Goal: Information Seeking & Learning: Learn about a topic

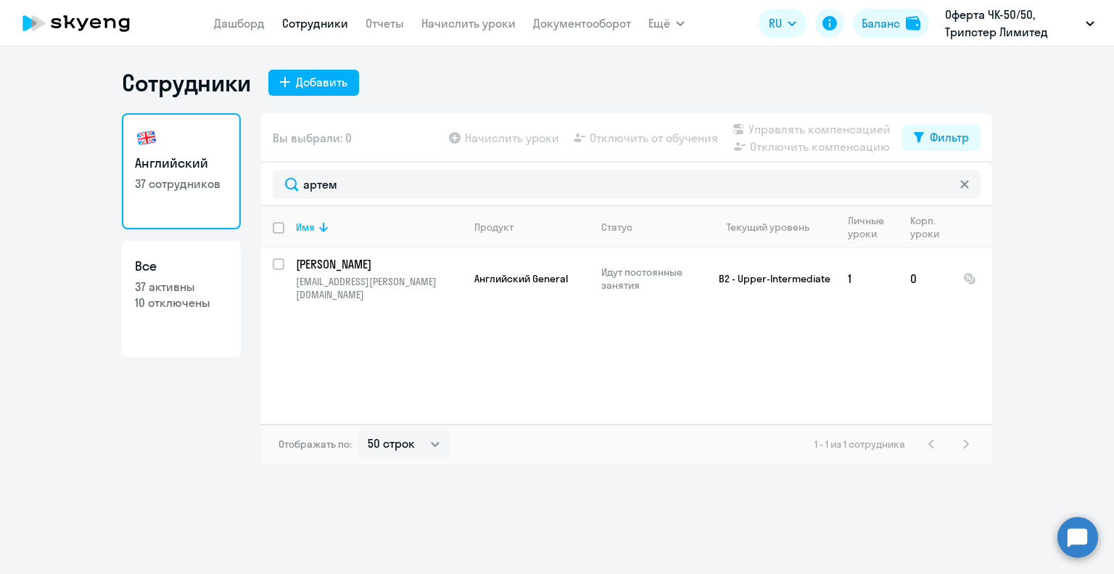
select select "50"
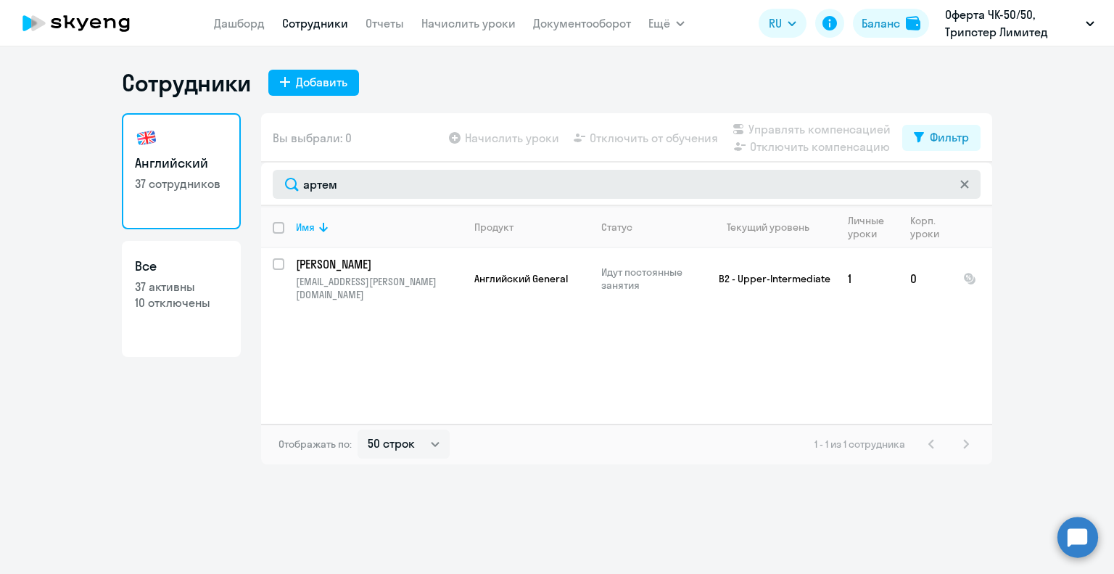
click at [295, 189] on input "артем" at bounding box center [627, 184] width 708 height 29
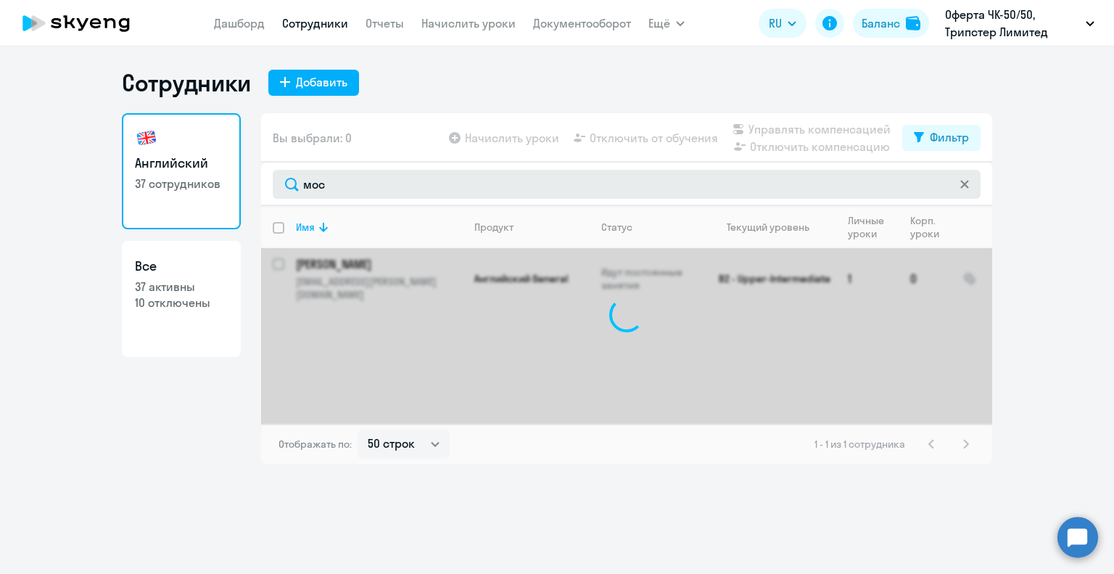
type input "моси"
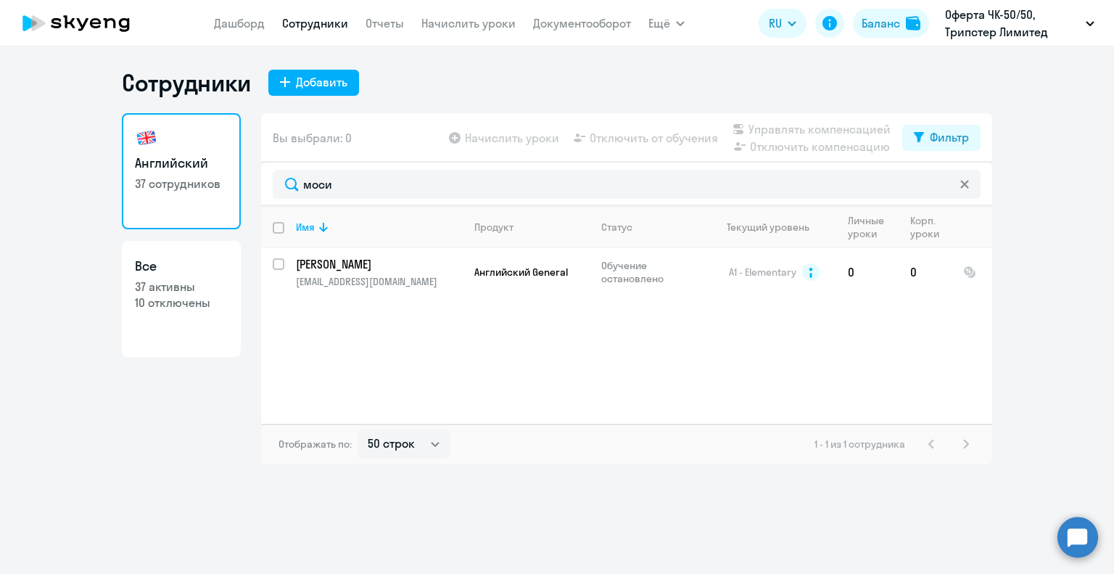
drag, startPoint x: 337, startPoint y: 182, endPoint x: 232, endPoint y: 176, distance: 105.3
click at [231, 183] on div "Английский 37 сотрудников Все 37 активны 10 отключены Вы выбрали: 0 Начислить у…" at bounding box center [557, 288] width 871 height 351
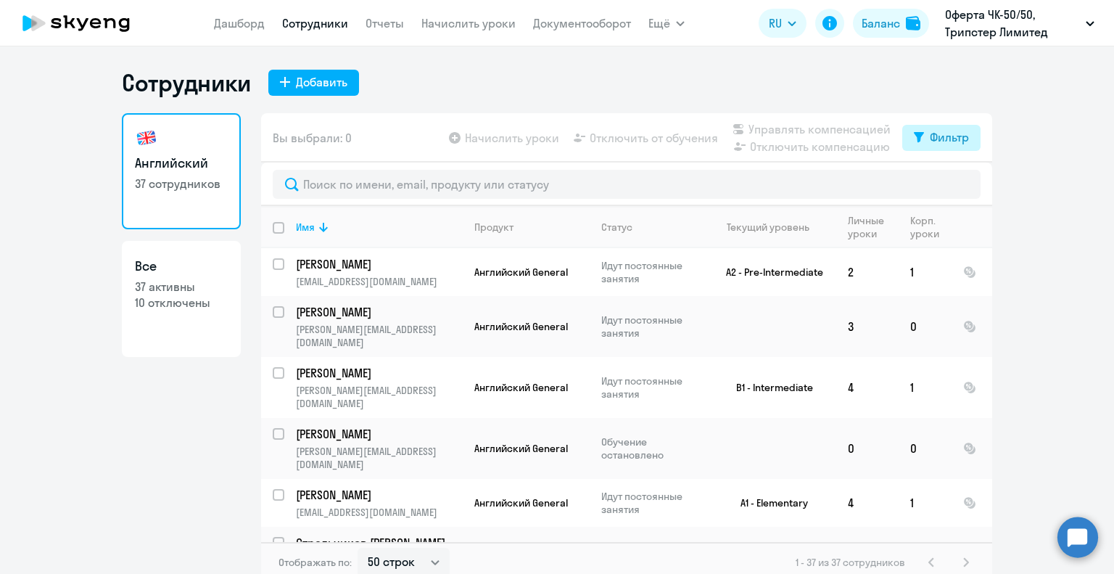
click at [931, 141] on div "Фильтр" at bounding box center [949, 136] width 39 height 17
click at [1056, 139] on ng-component "Сотрудники Добавить Английский 37 сотрудников Все 37 активны 10 отключены Вы вы…" at bounding box center [557, 325] width 1114 height 514
click at [1034, 119] on ng-component "Сотрудники Добавить Английский 37 сотрудников Все 37 активны 10 отключены Вы вы…" at bounding box center [557, 325] width 1114 height 514
click at [844, 270] on td "2" at bounding box center [867, 272] width 62 height 48
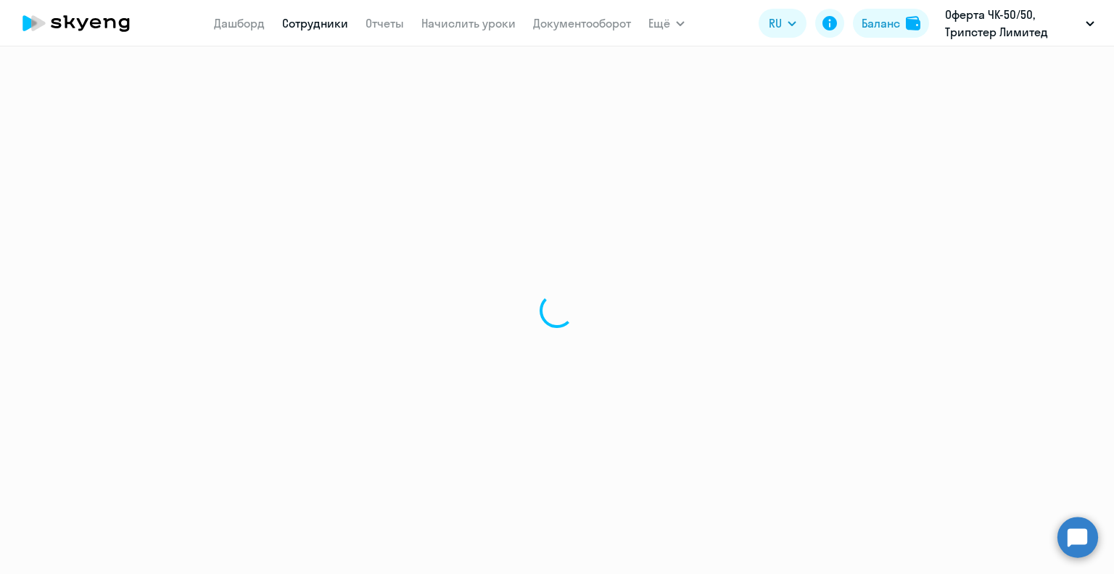
select select "english"
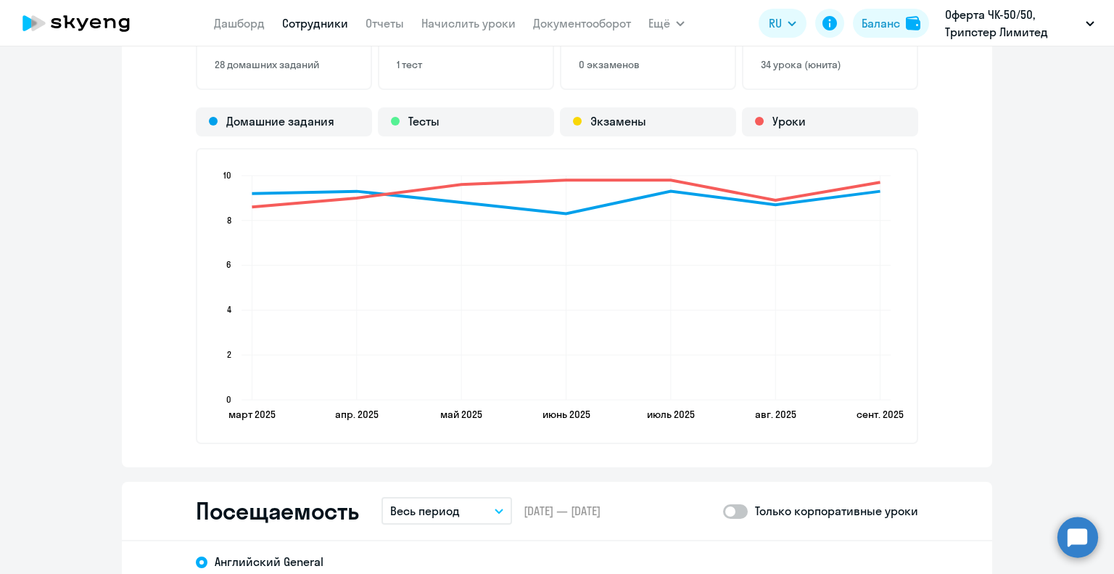
scroll to position [1423, 0]
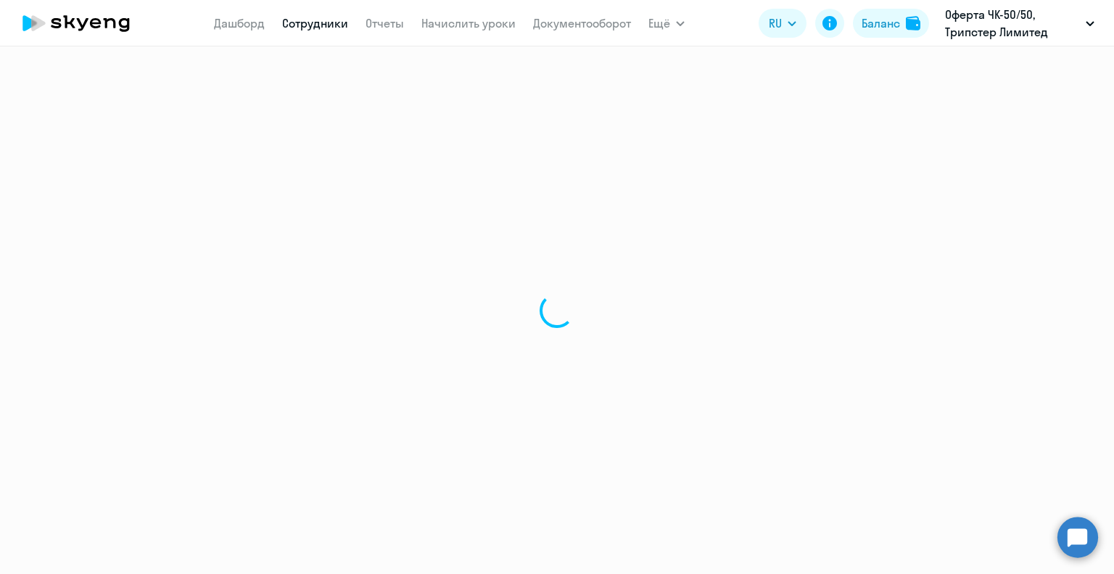
select select "30"
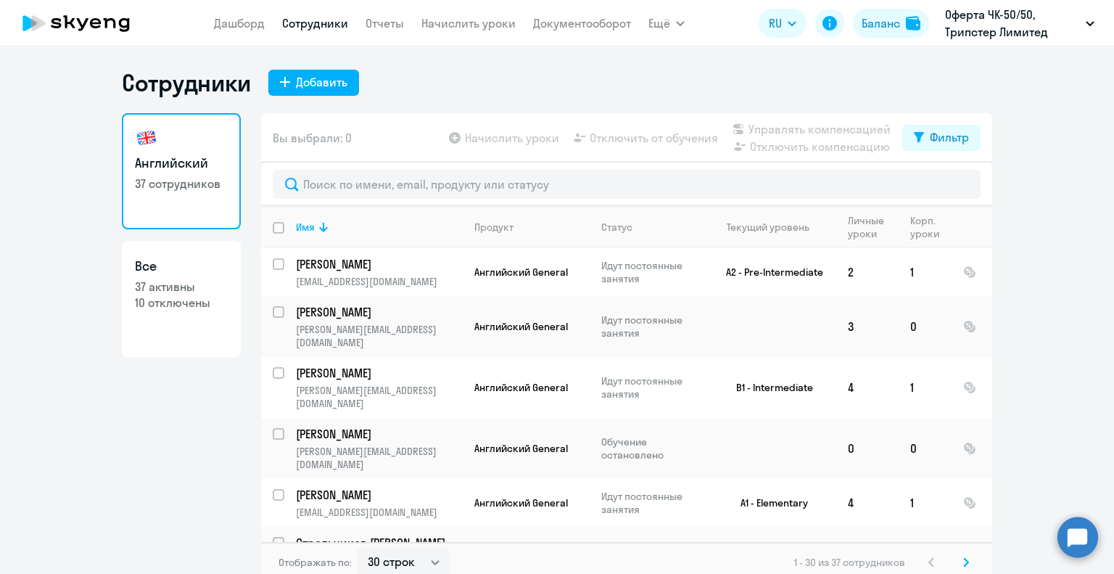
click at [339, 136] on span "Вы выбрали: 0" at bounding box center [312, 137] width 79 height 17
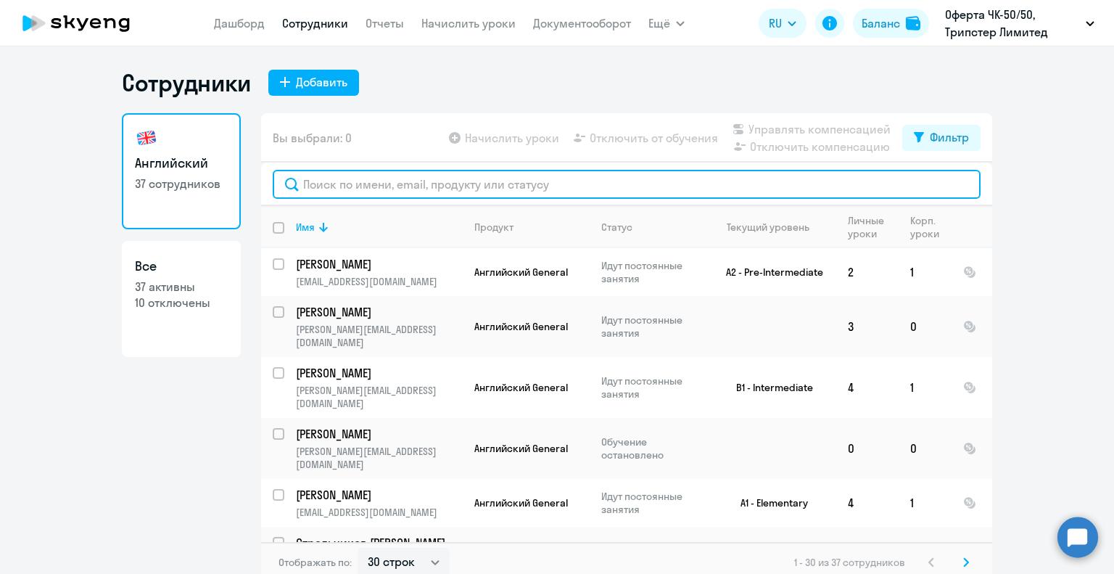
click at [342, 183] on input "text" at bounding box center [627, 184] width 708 height 29
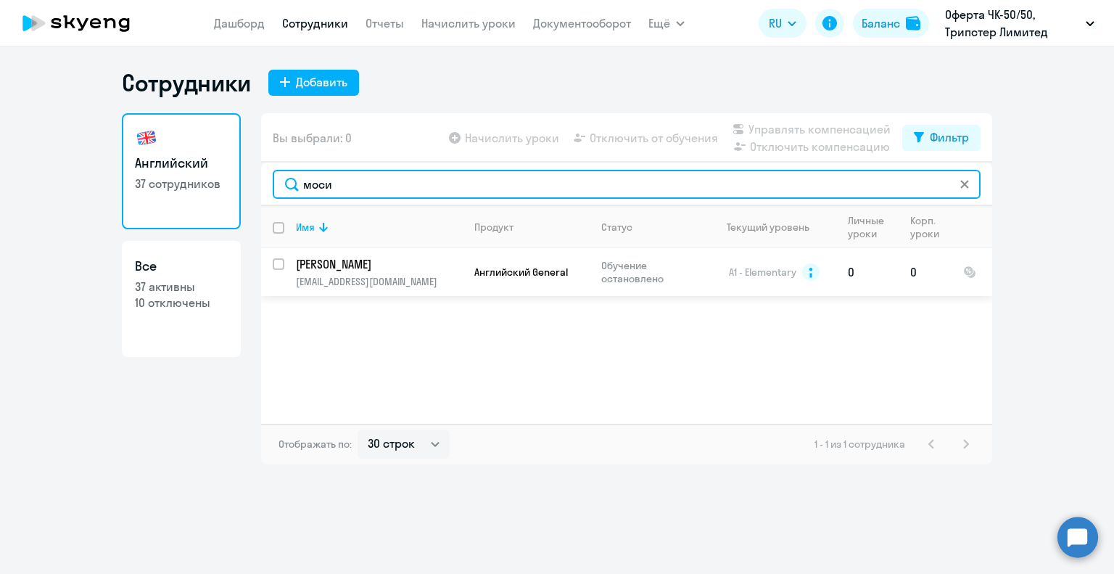
type input "моси"
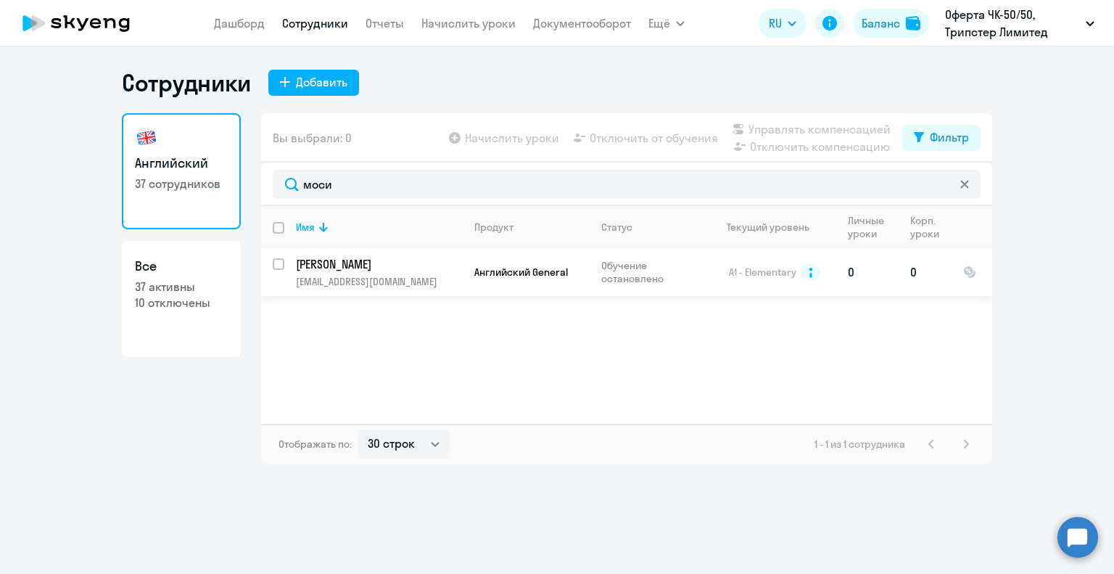
click at [354, 256] on p "[PERSON_NAME]" at bounding box center [378, 264] width 164 height 16
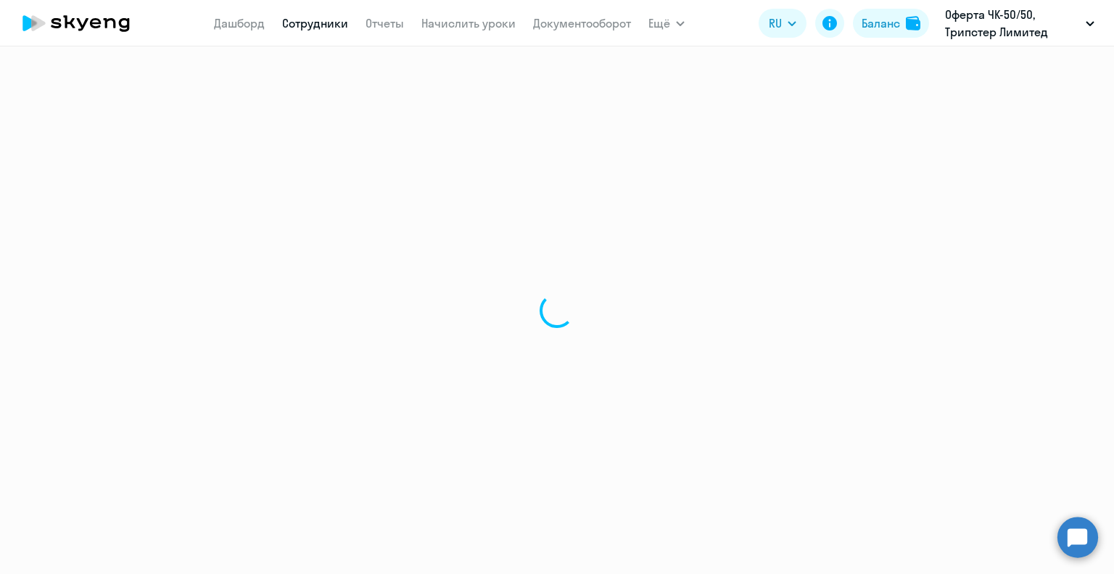
select select "english"
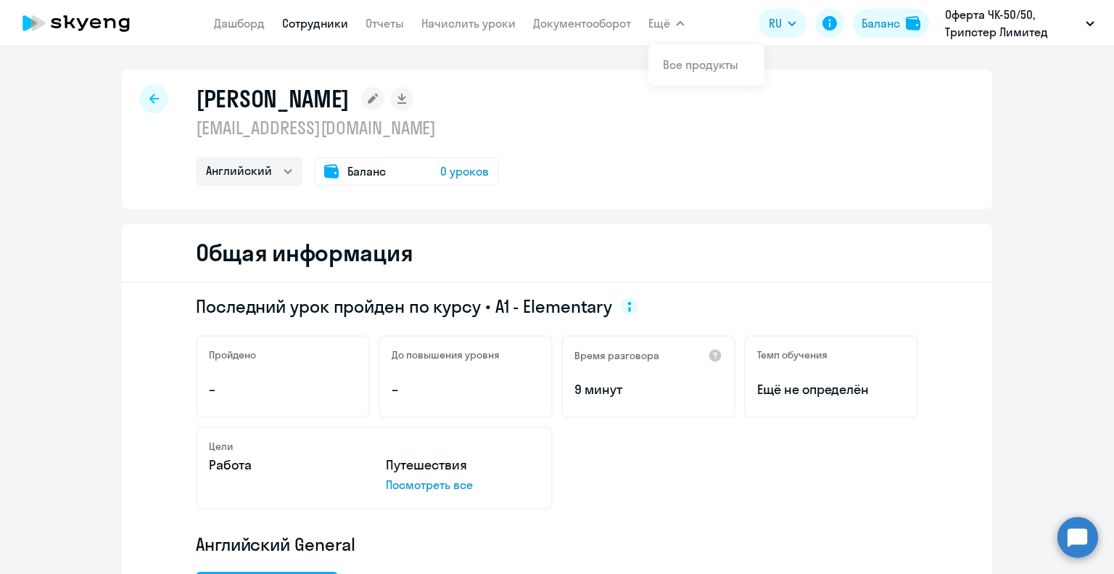
click at [151, 99] on icon at bounding box center [153, 99] width 9 height 10
select select "30"
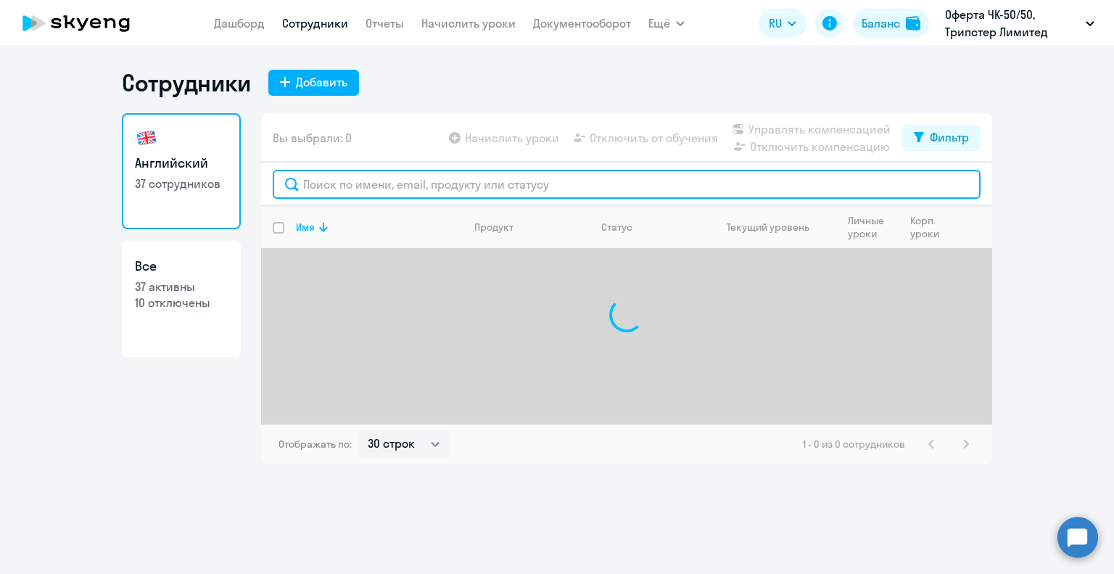
click at [336, 181] on input "text" at bounding box center [627, 184] width 708 height 29
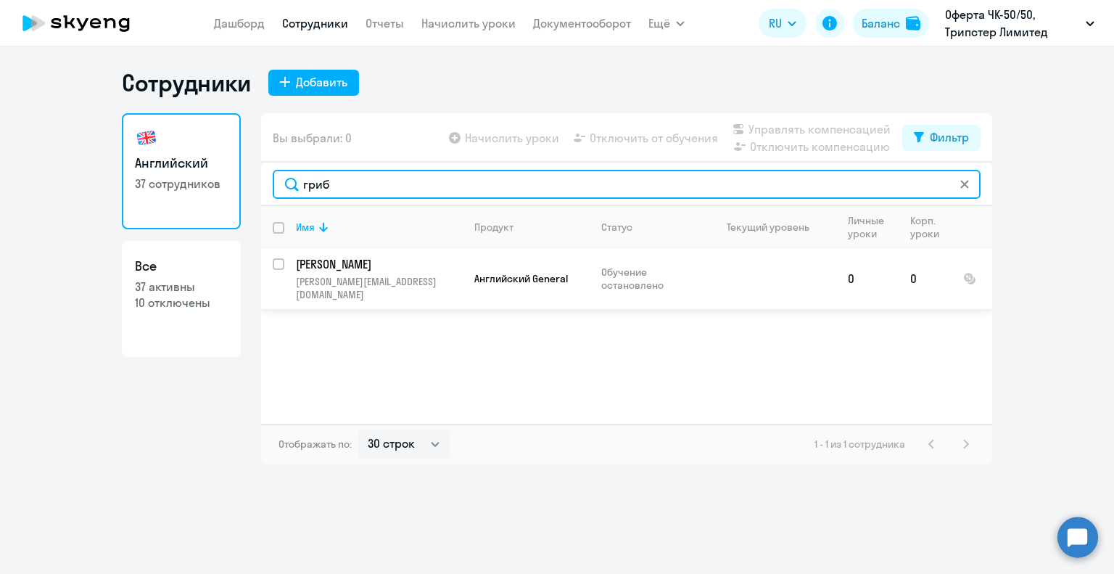
type input "гриб"
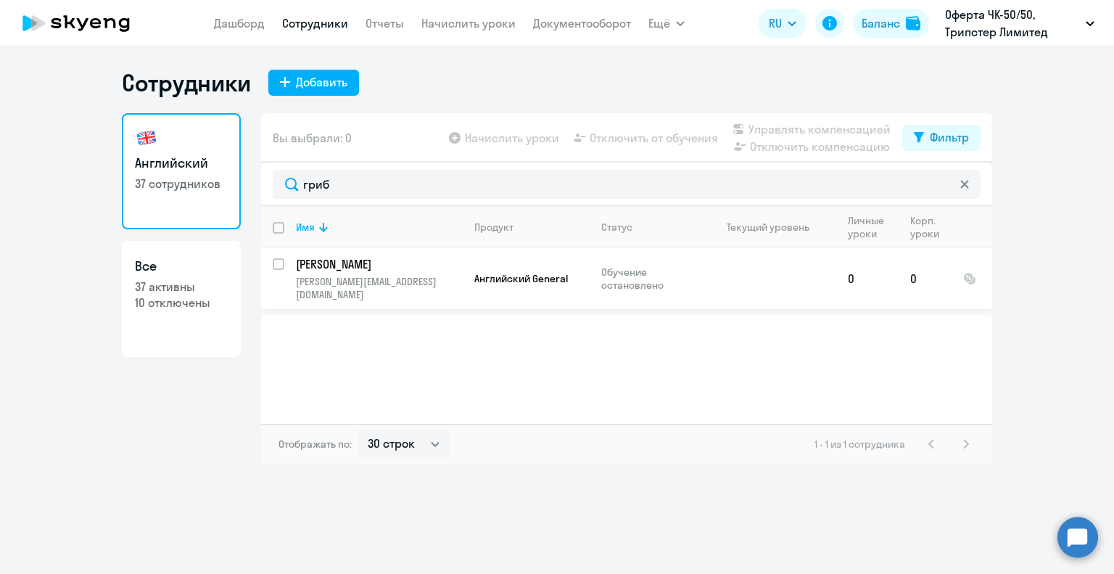
click at [361, 266] on p "[PERSON_NAME]" at bounding box center [378, 264] width 164 height 16
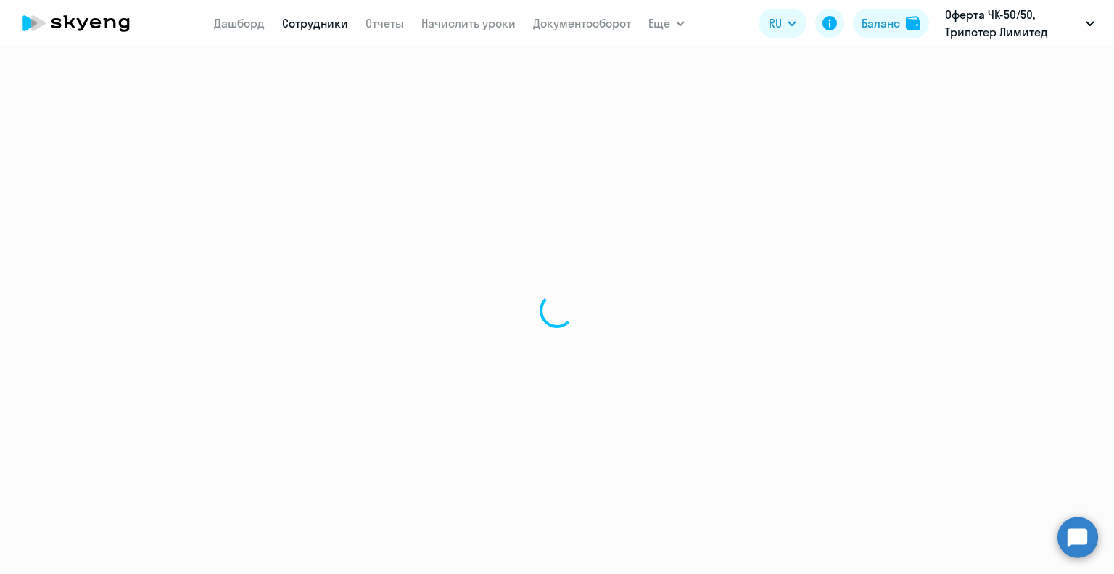
select select "english"
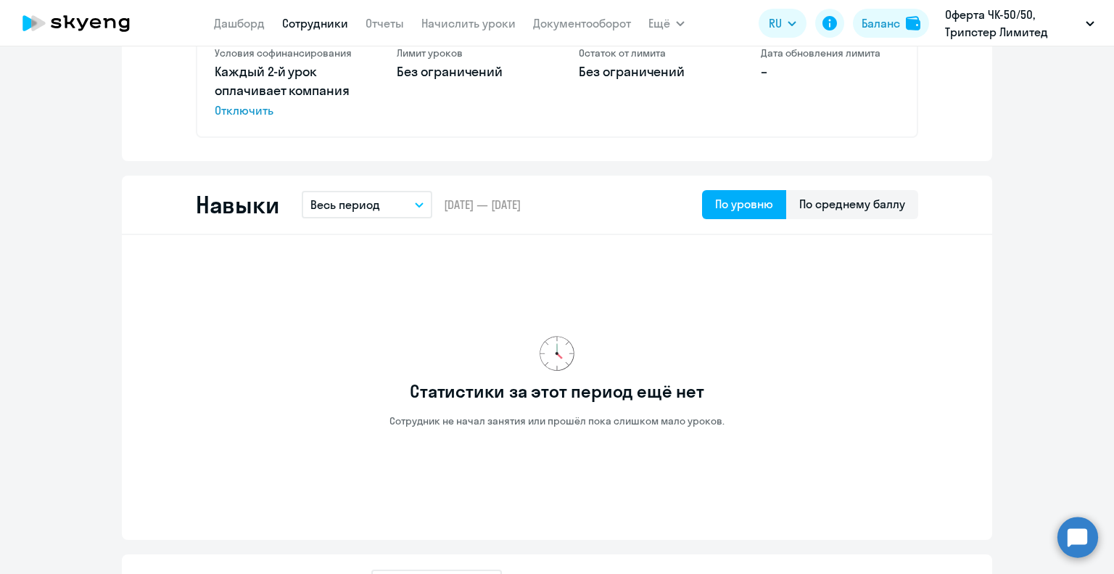
scroll to position [508, 0]
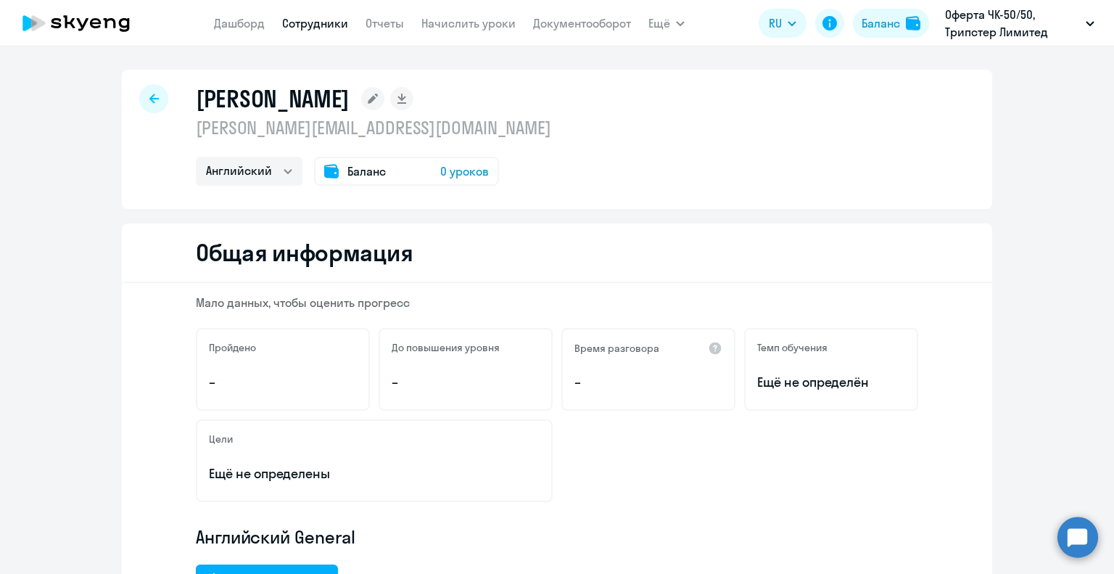
select select "30"
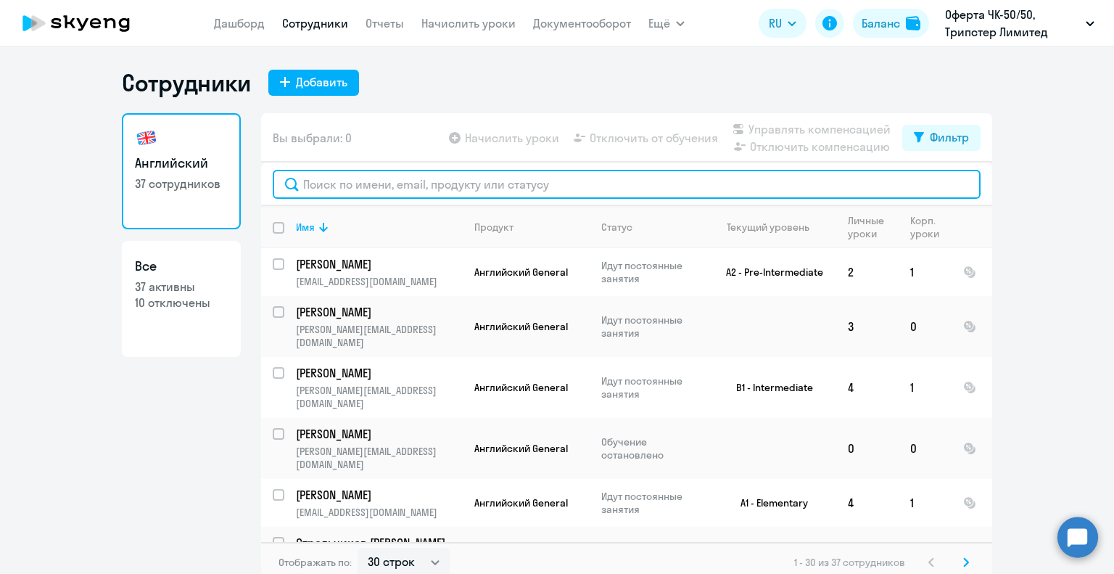
click at [318, 182] on input "text" at bounding box center [627, 184] width 708 height 29
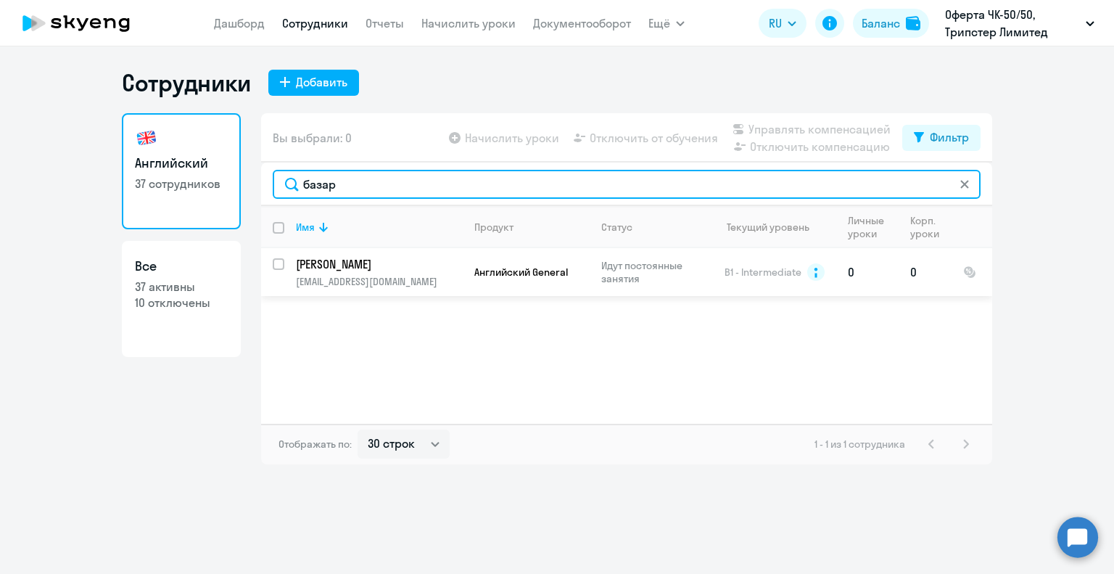
type input "базар"
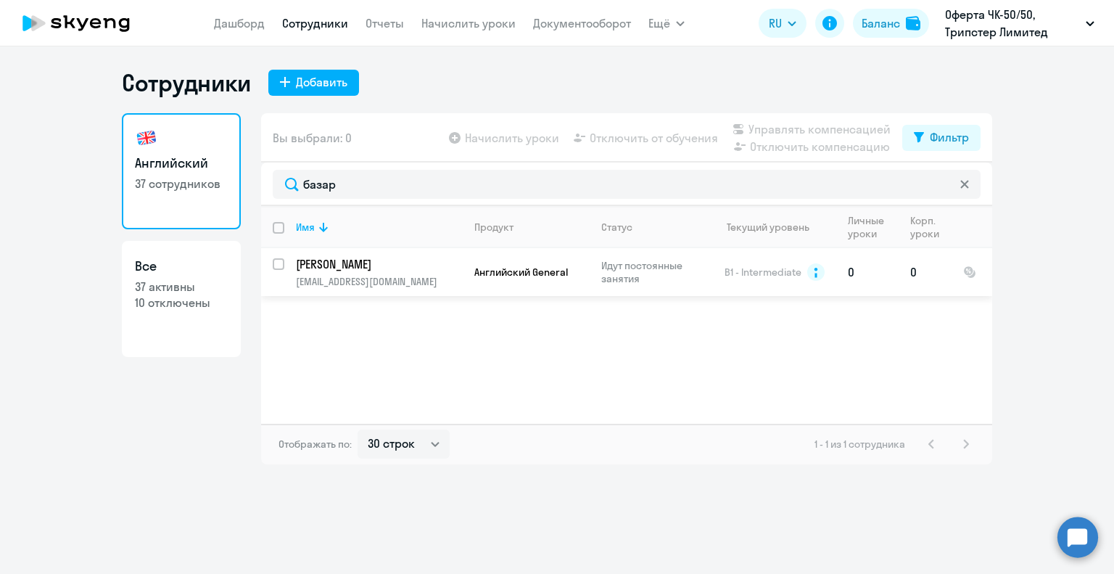
click at [332, 263] on p "[PERSON_NAME]" at bounding box center [378, 264] width 164 height 16
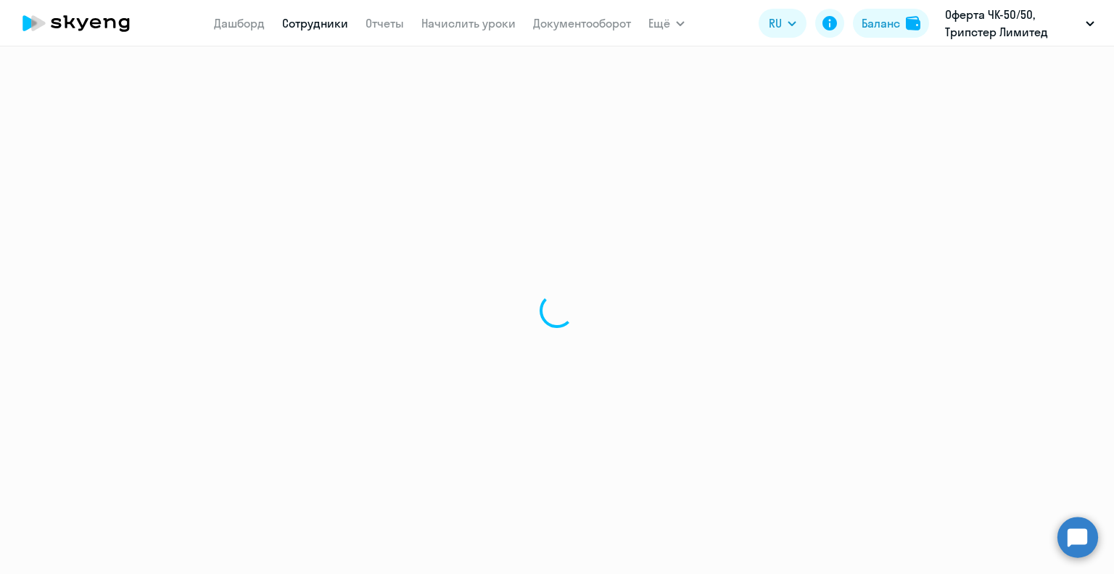
select select "english"
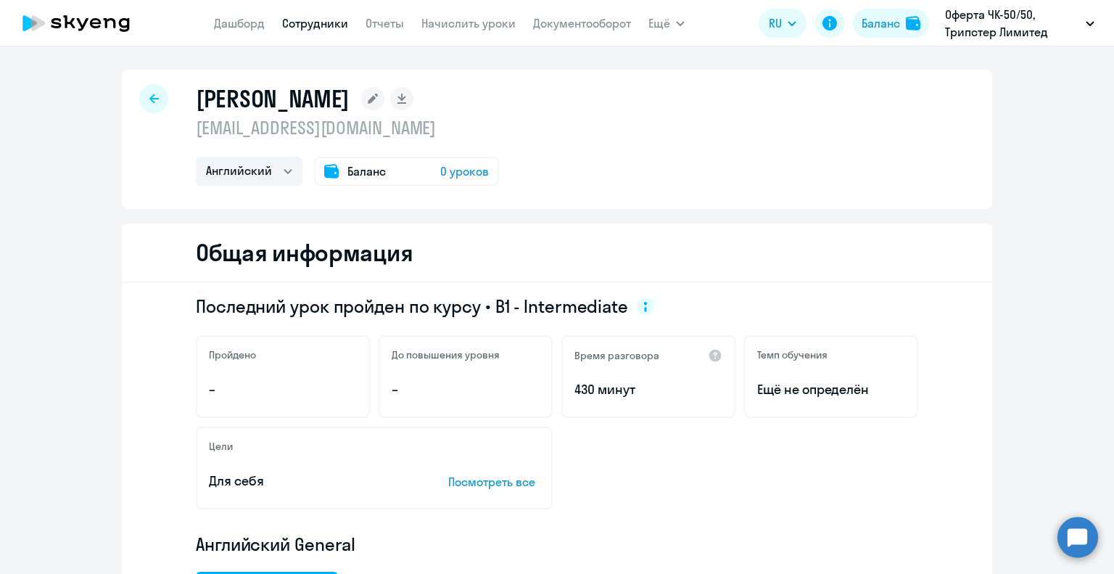
click at [149, 98] on icon at bounding box center [153, 98] width 9 height 9
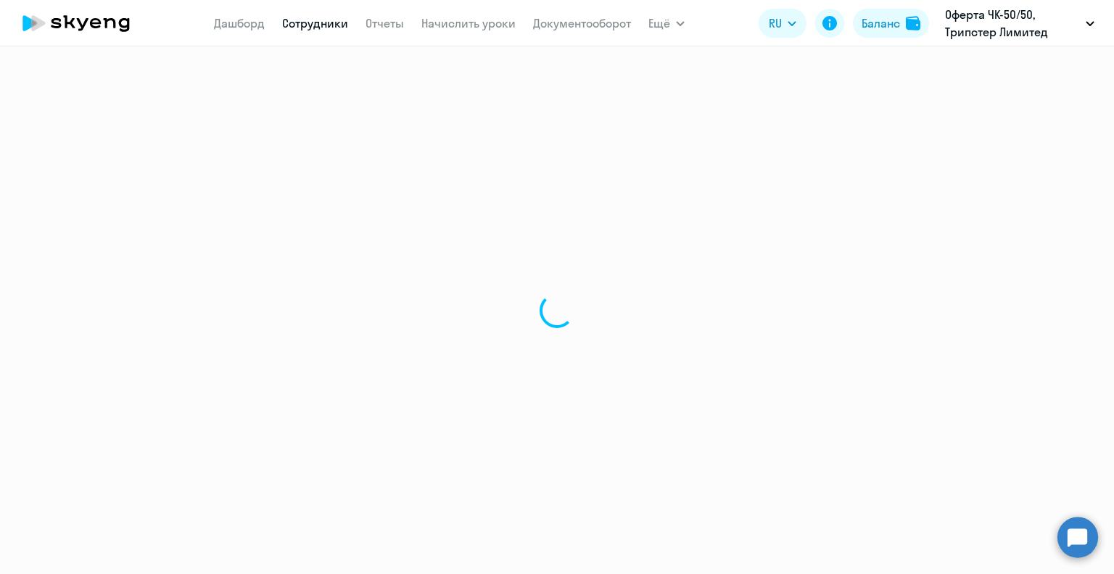
select select "30"
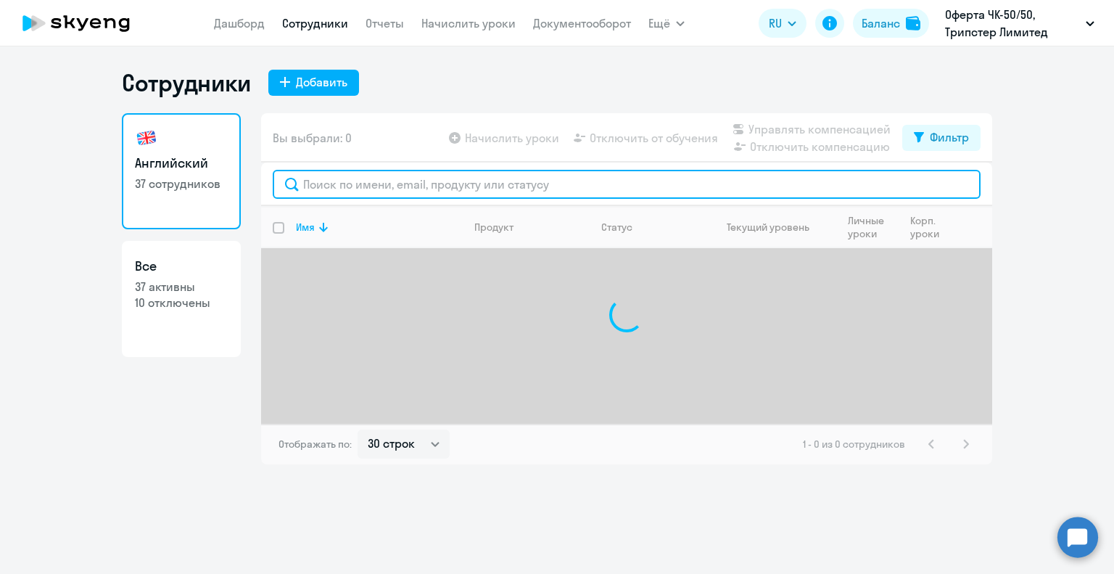
click at [346, 183] on input "text" at bounding box center [627, 184] width 708 height 29
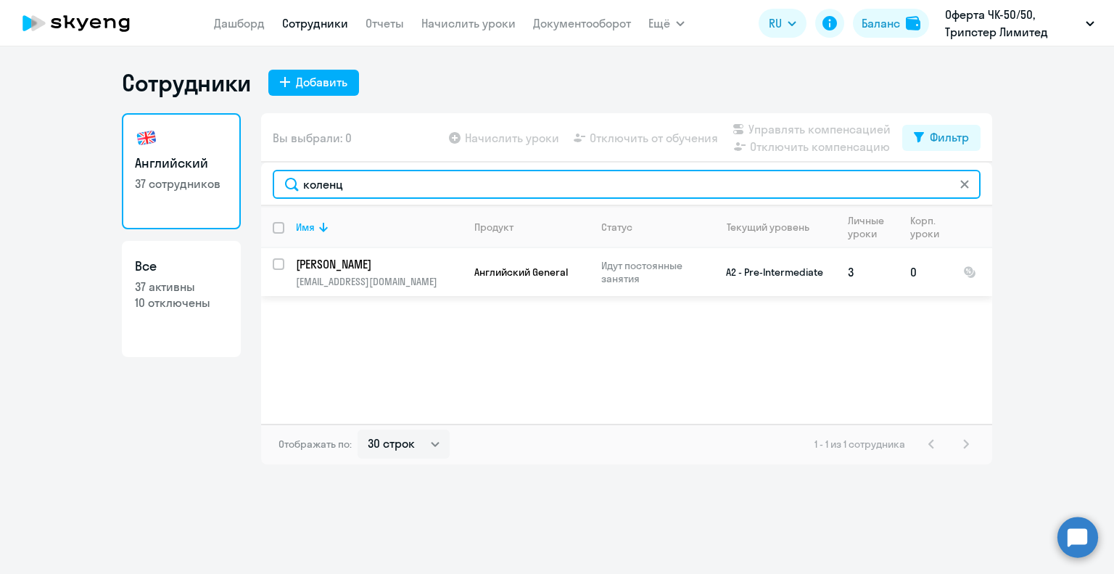
type input "коленц"
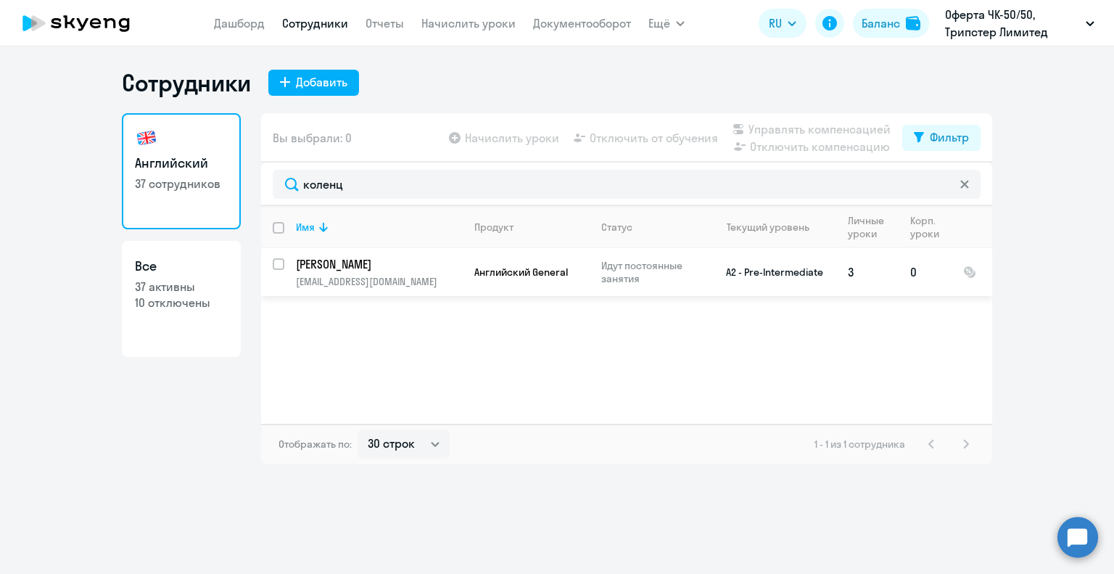
click at [347, 263] on p "[PERSON_NAME]" at bounding box center [378, 264] width 164 height 16
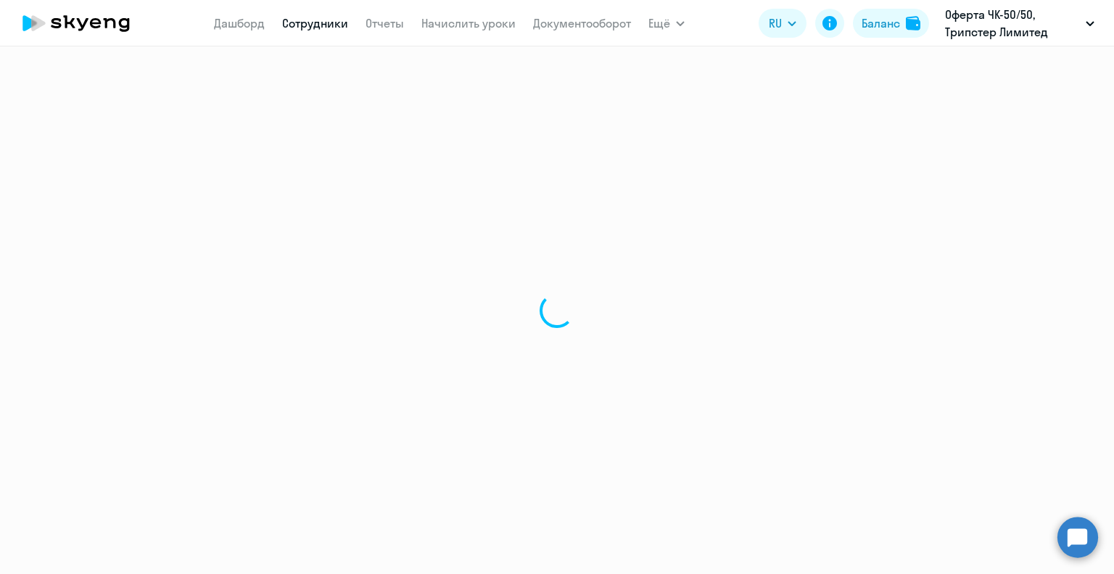
select select "english"
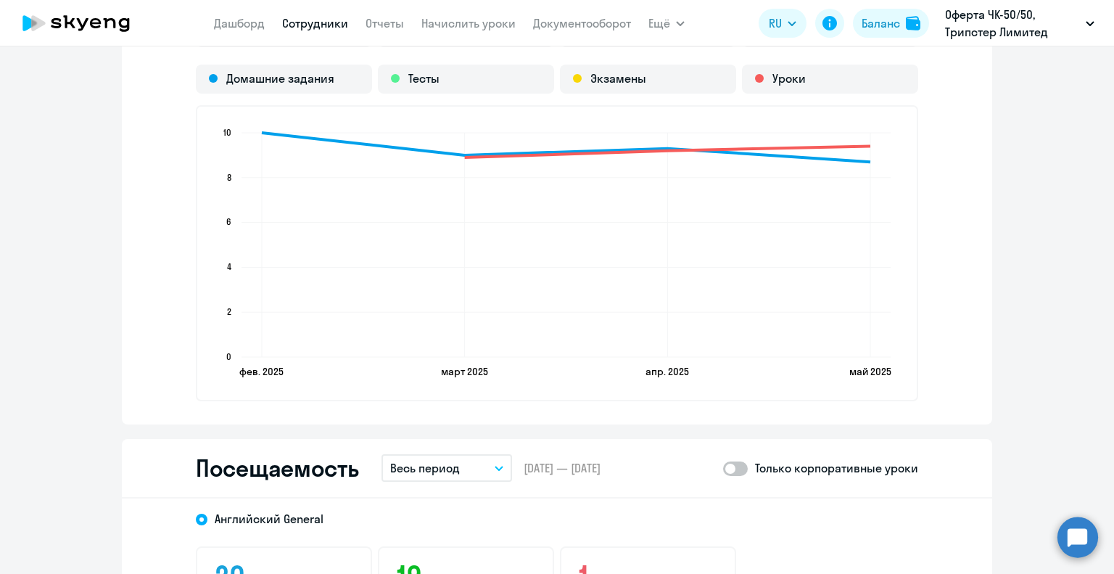
scroll to position [1523, 0]
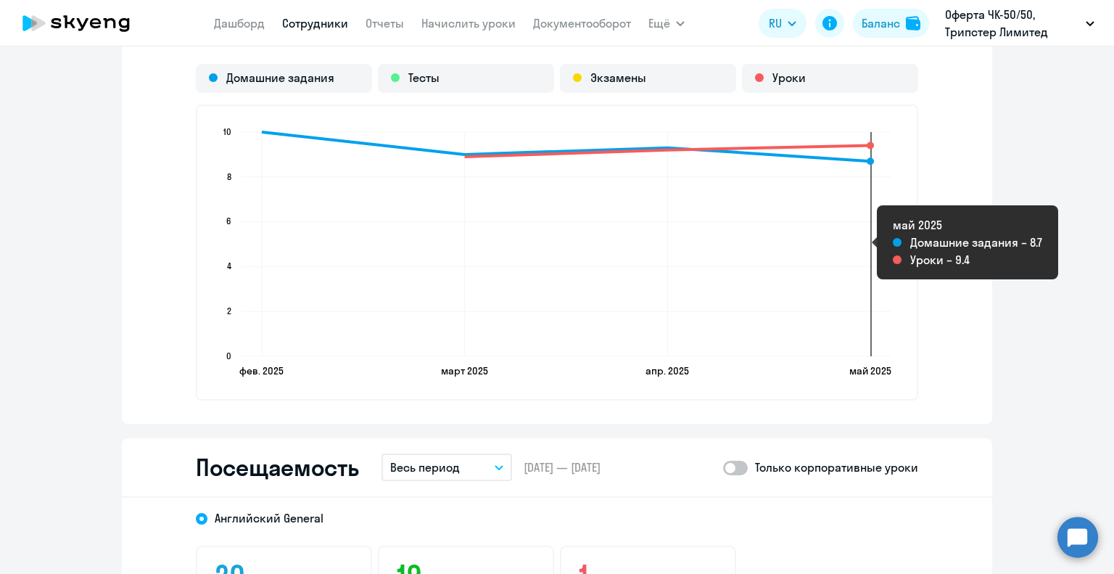
drag, startPoint x: 891, startPoint y: 254, endPoint x: 821, endPoint y: 258, distance: 69.7
click at [822, 258] on icon "[DATE] [DATE] [DATE] [DATE] [DATE] [DATE] [DATE] [DATE] 0 0 2 2 4 4 6 6 8 8 10 …" at bounding box center [557, 252] width 689 height 255
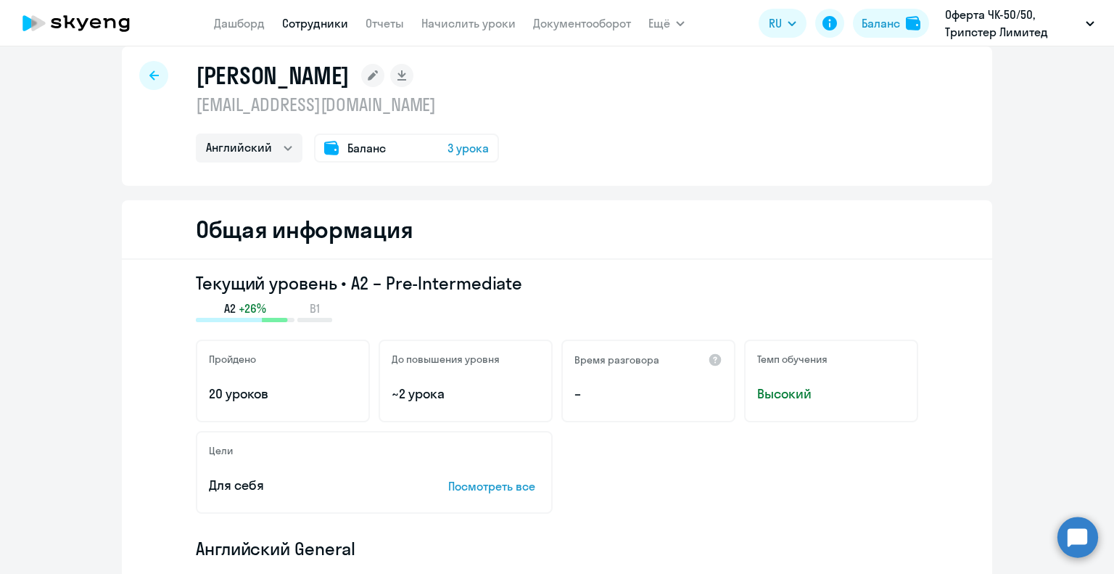
scroll to position [0, 0]
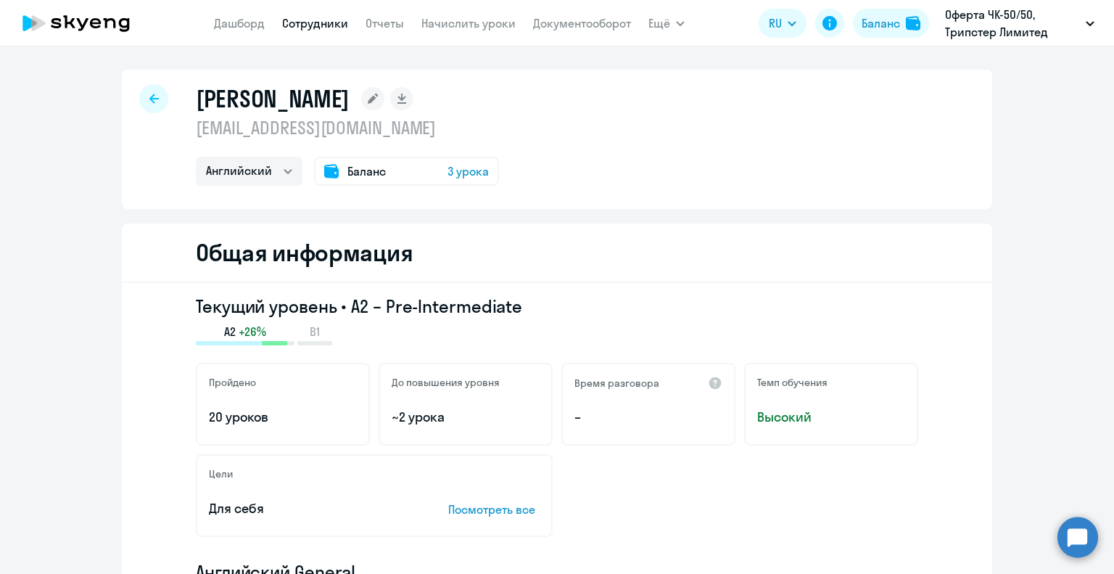
click at [154, 101] on div at bounding box center [153, 98] width 29 height 29
select select "30"
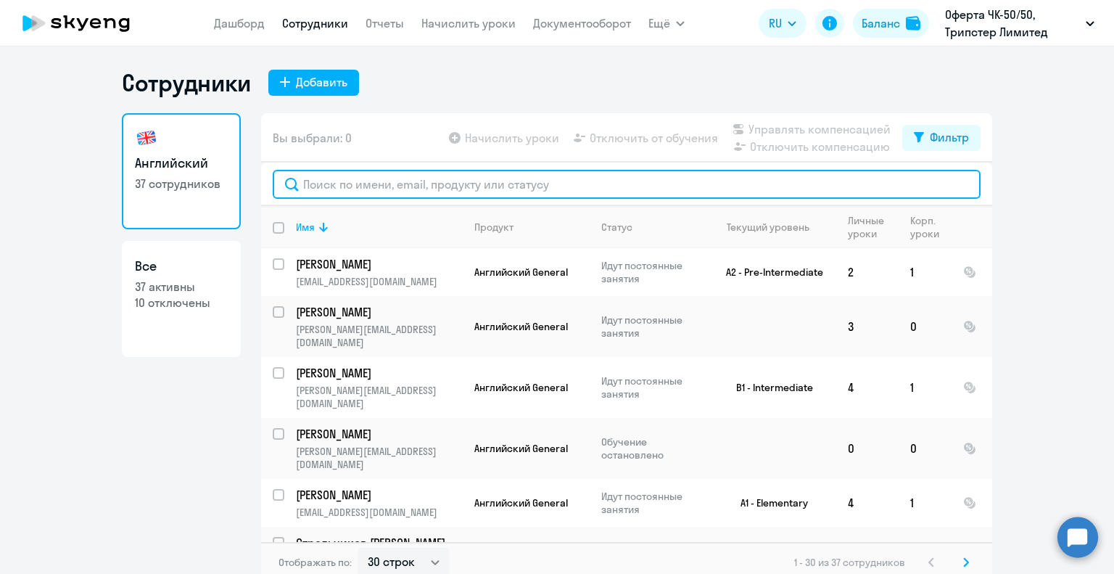
click at [342, 188] on input "text" at bounding box center [627, 184] width 708 height 29
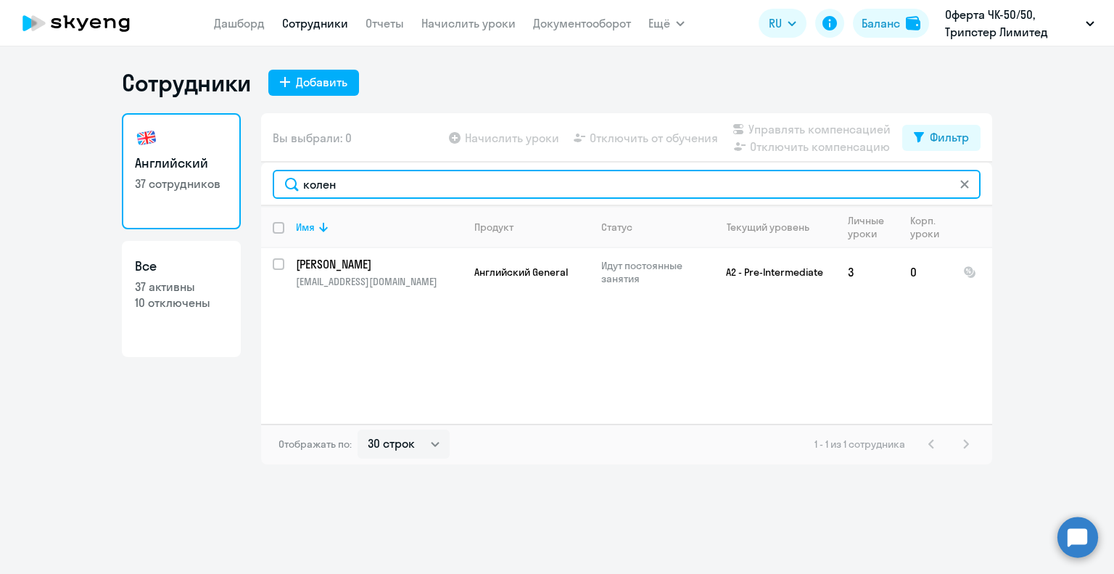
drag, startPoint x: 345, startPoint y: 184, endPoint x: 267, endPoint y: 188, distance: 77.7
click at [271, 185] on div "колен" at bounding box center [626, 184] width 731 height 44
type input "муста"
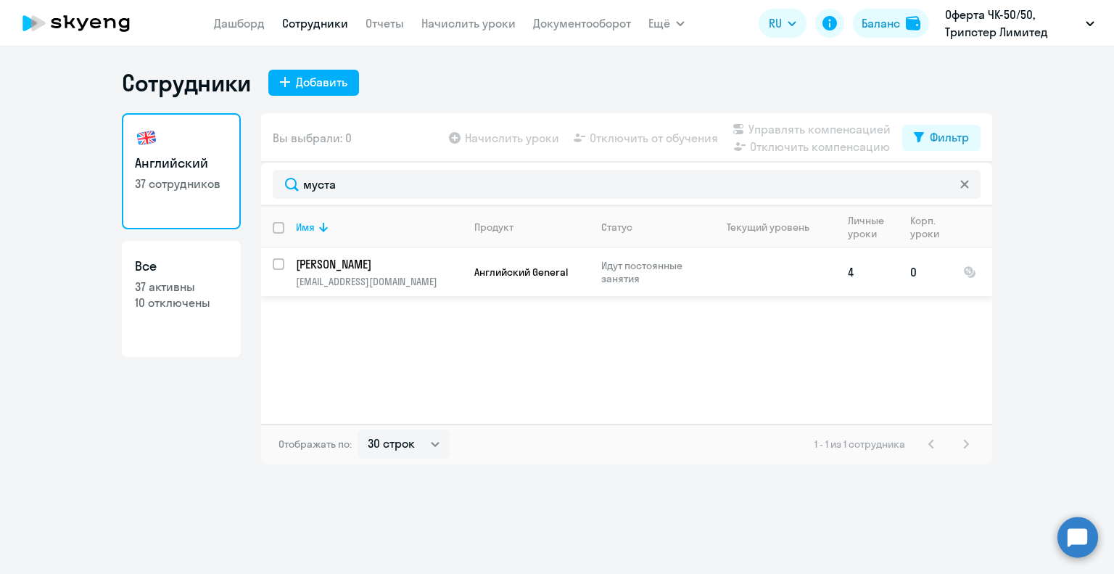
click at [377, 260] on p "[PERSON_NAME]" at bounding box center [378, 264] width 164 height 16
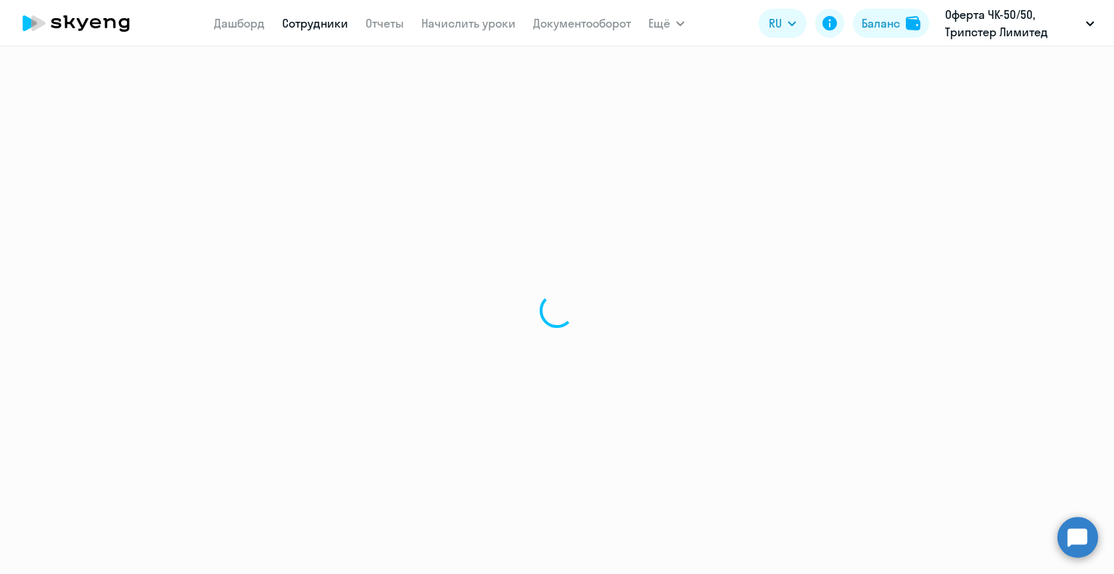
select select "english"
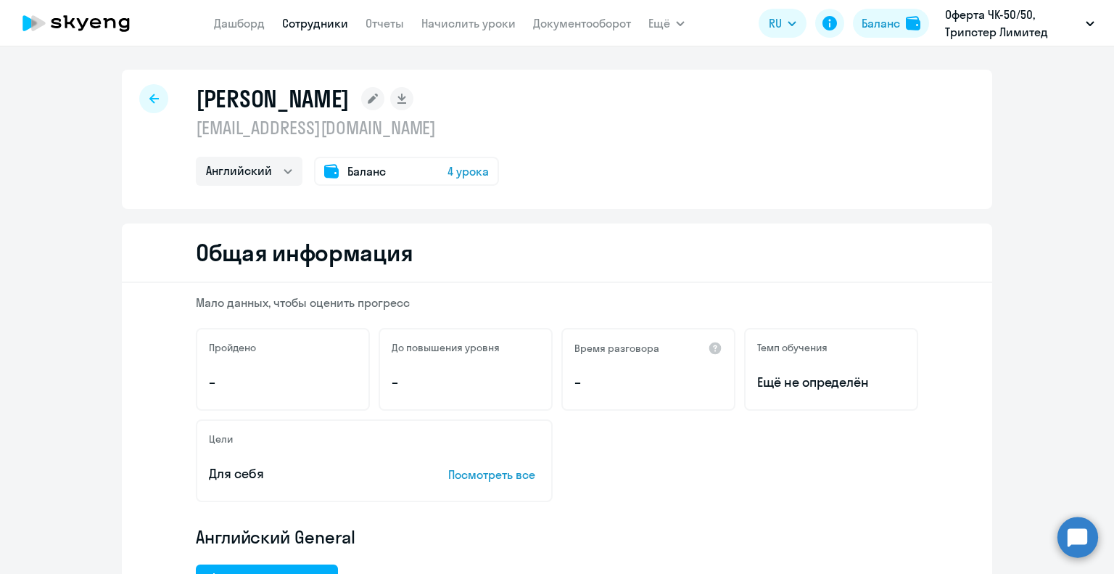
click at [149, 100] on icon at bounding box center [153, 98] width 9 height 9
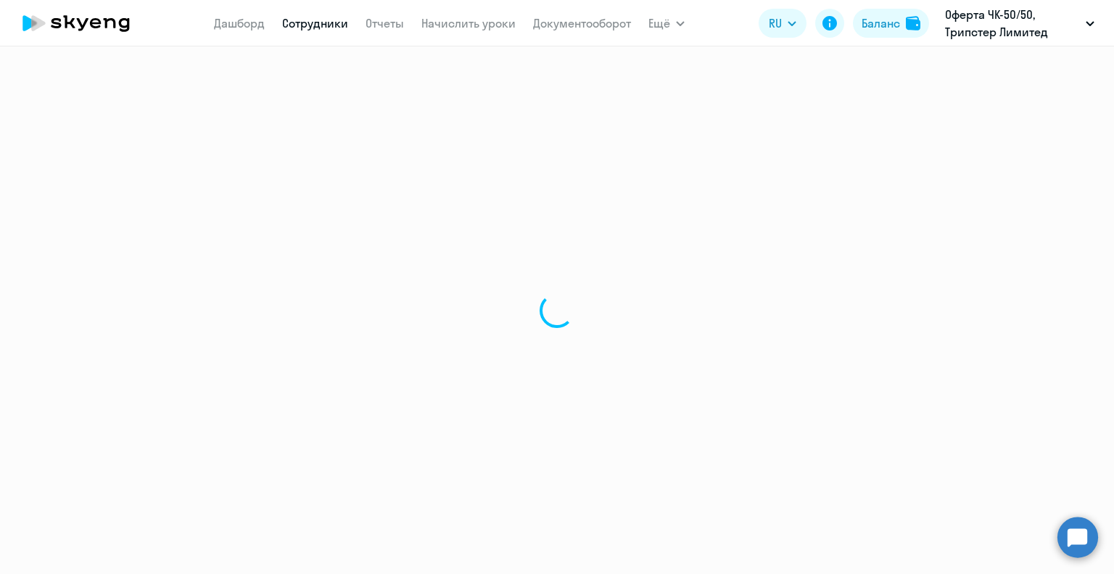
select select "30"
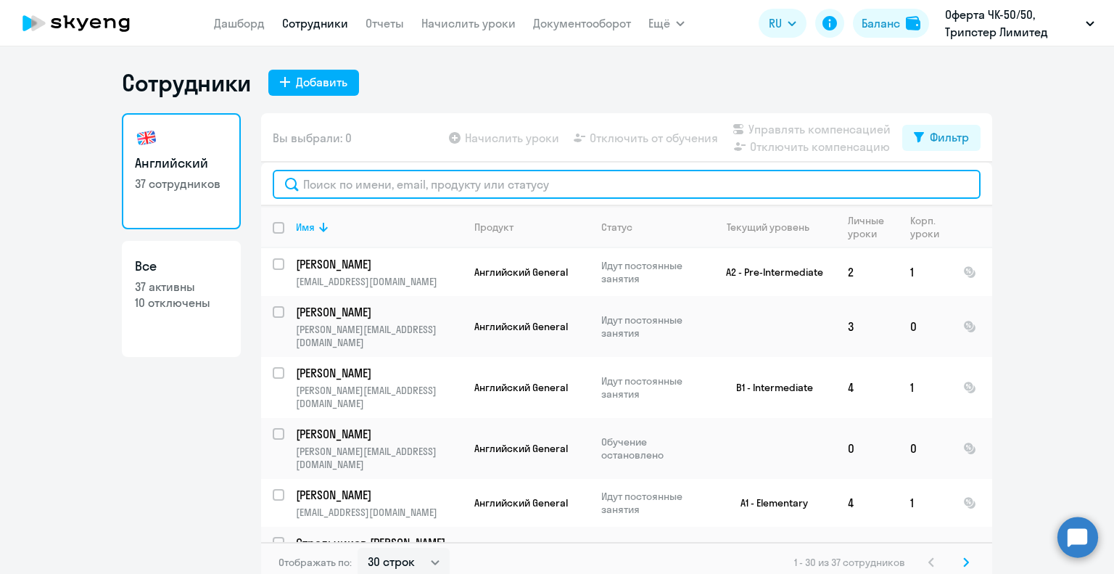
click at [347, 181] on input "text" at bounding box center [627, 184] width 708 height 29
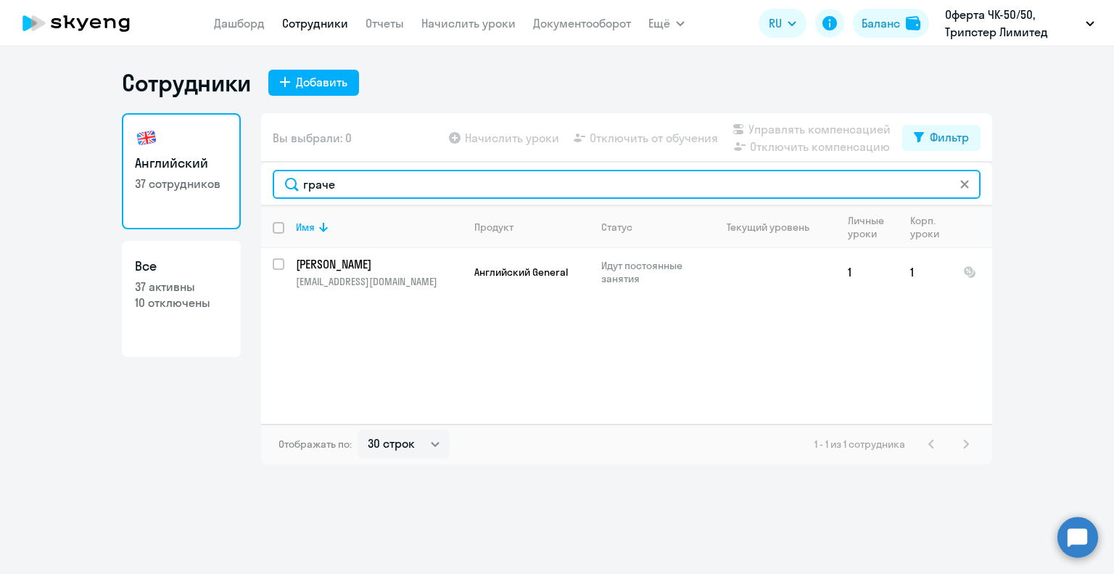
type input "граче"
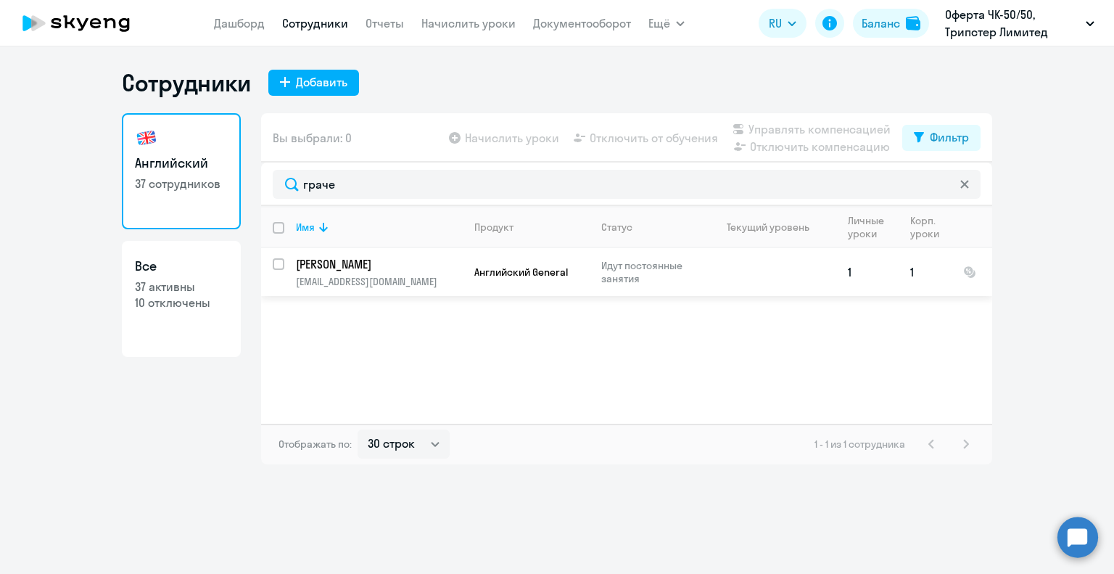
click at [370, 267] on p "[PERSON_NAME]" at bounding box center [378, 264] width 164 height 16
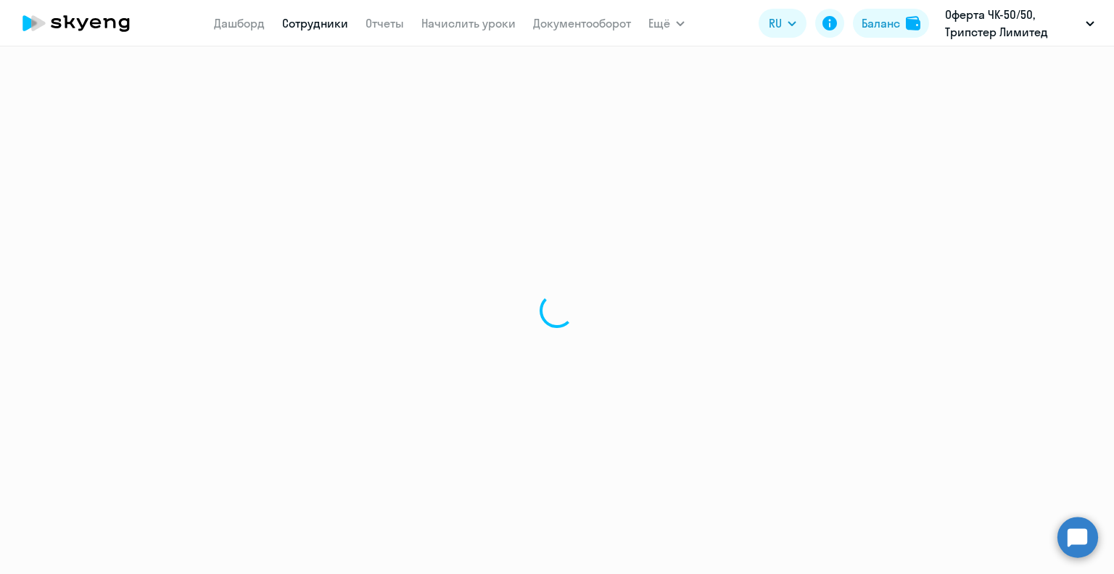
select select "english"
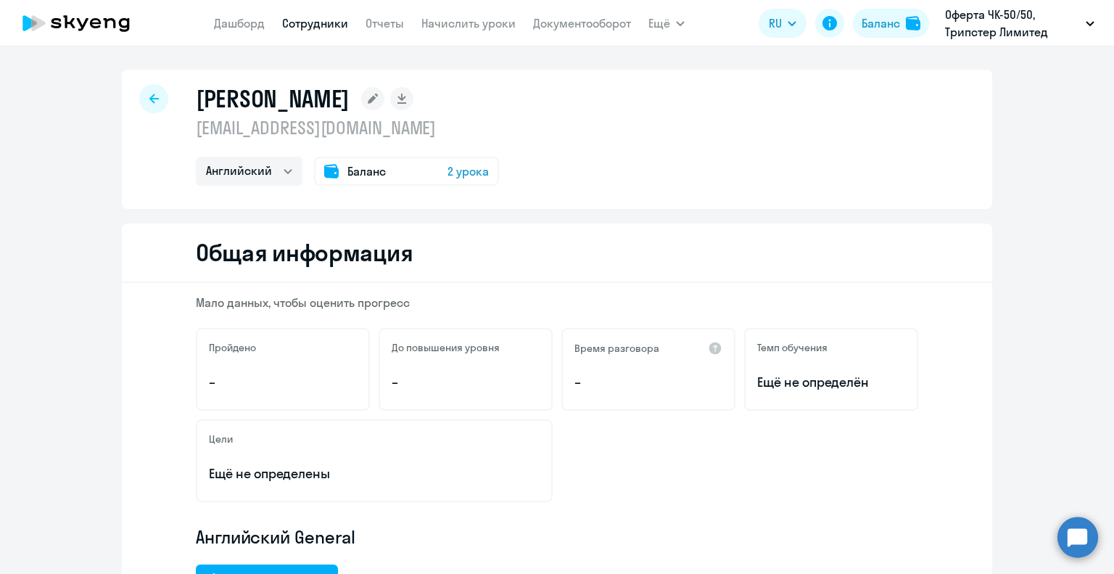
click at [149, 95] on icon at bounding box center [153, 98] width 9 height 9
select select "30"
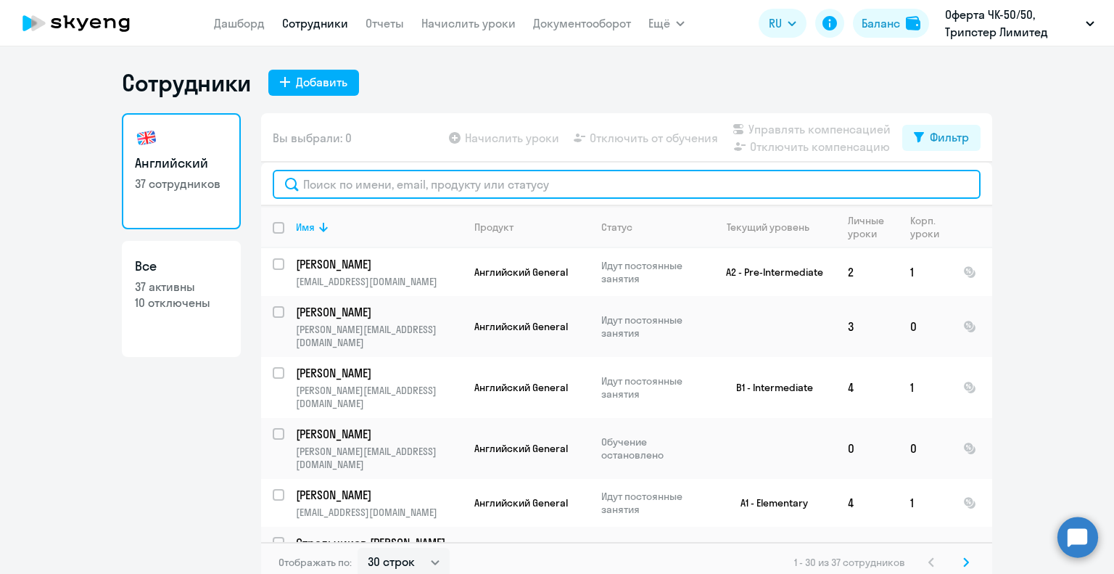
click at [329, 184] on input "text" at bounding box center [627, 184] width 708 height 29
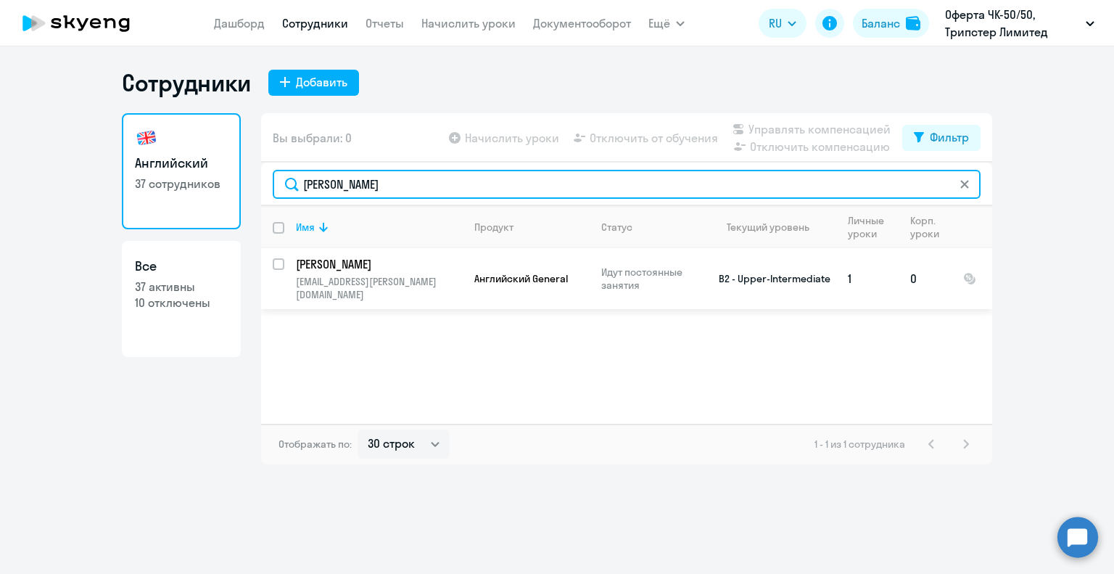
type input "[PERSON_NAME]"
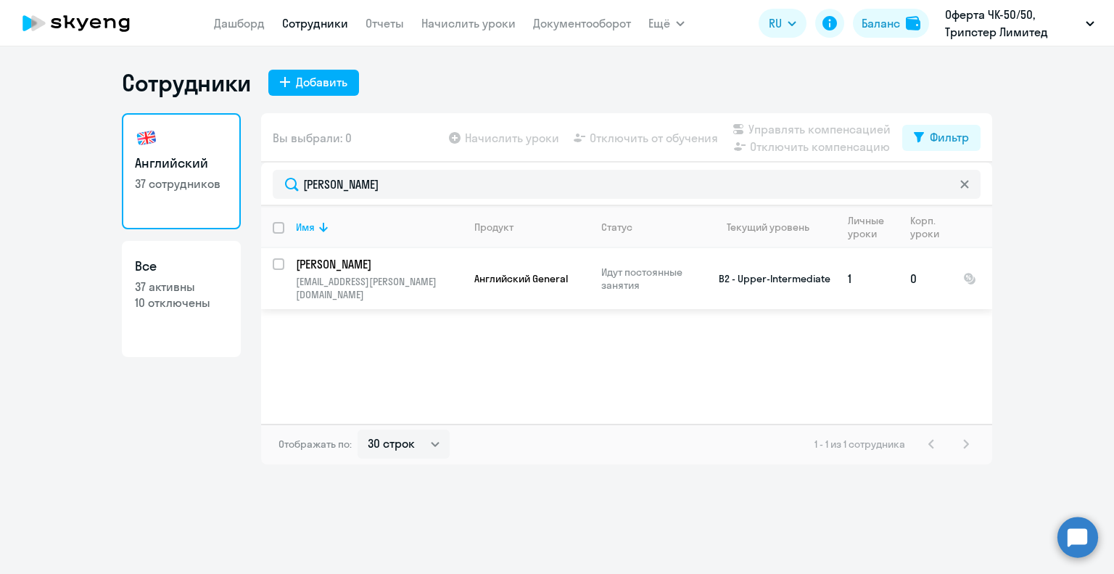
click at [350, 266] on p "[PERSON_NAME]" at bounding box center [378, 264] width 164 height 16
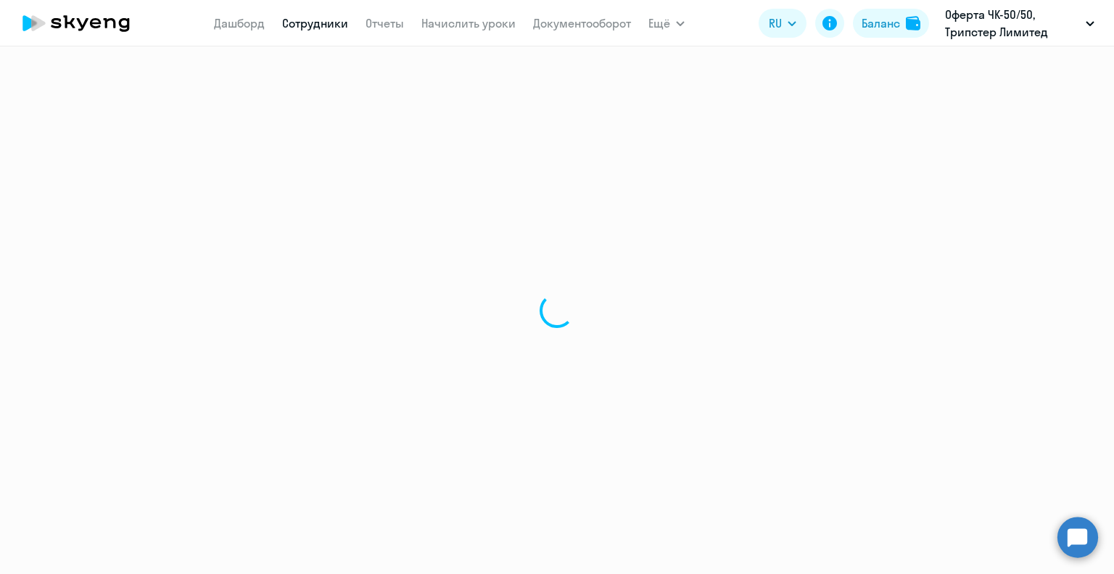
select select "english"
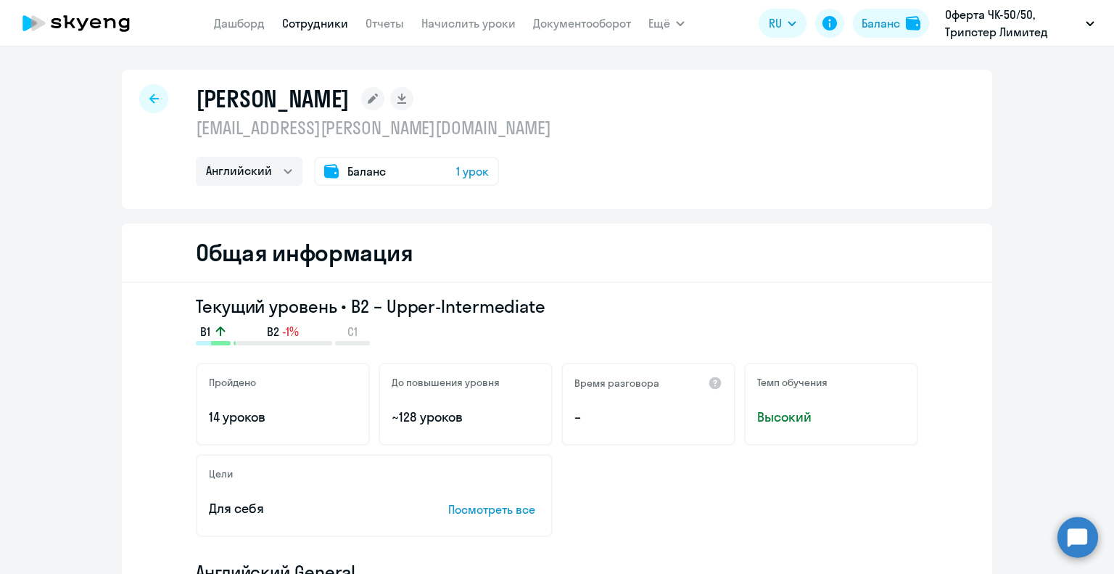
click at [149, 96] on icon at bounding box center [153, 99] width 9 height 10
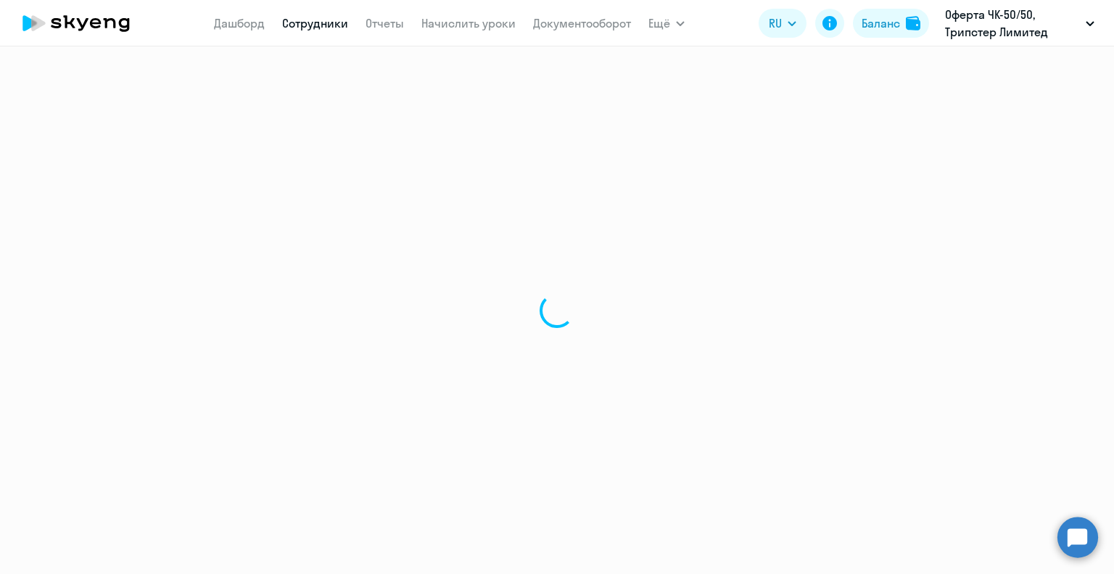
select select "30"
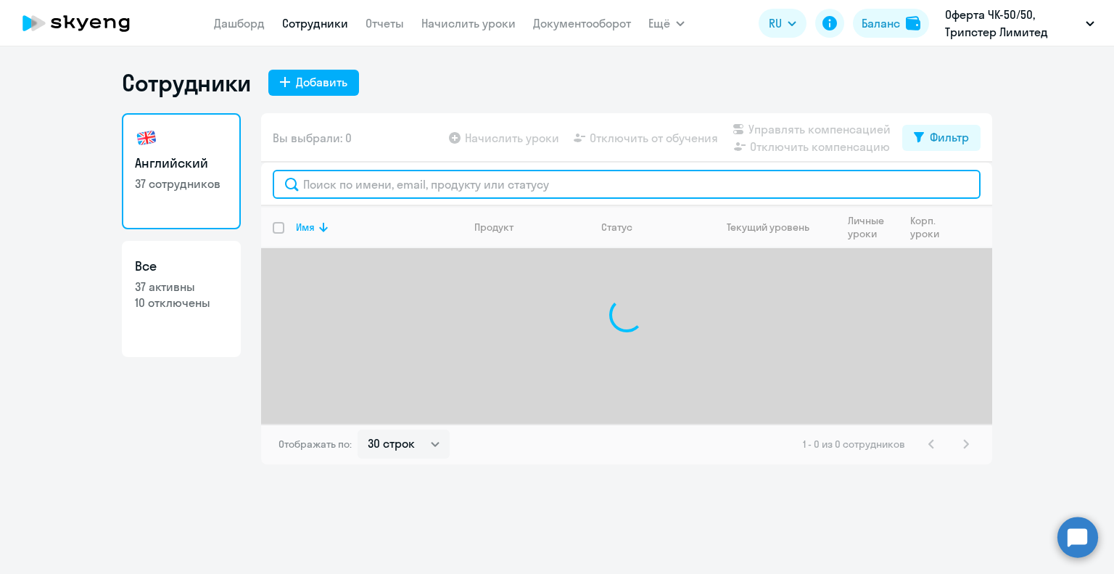
click at [350, 182] on input "text" at bounding box center [627, 184] width 708 height 29
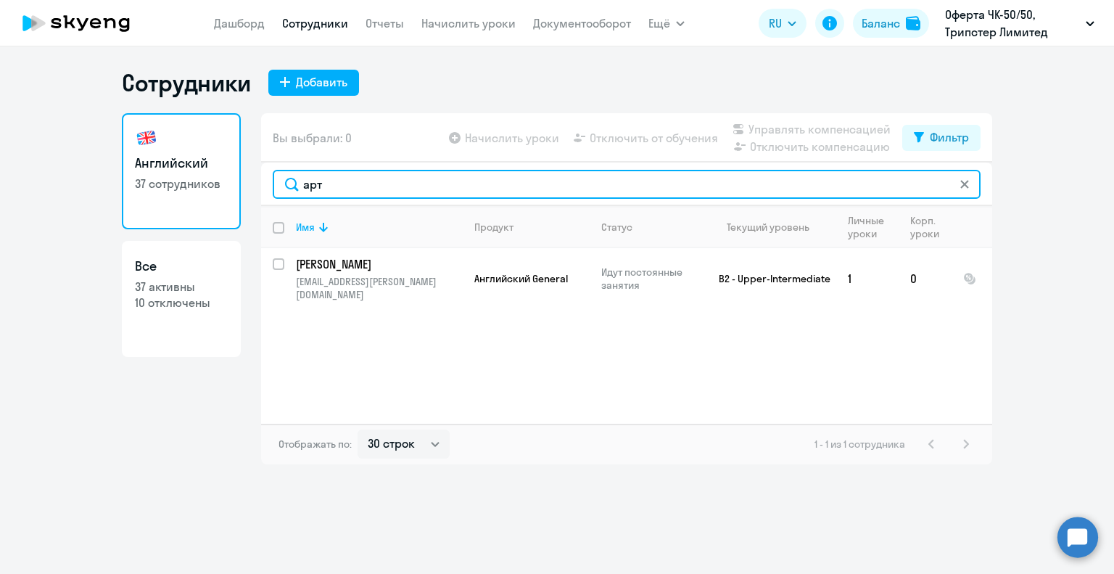
type input "арт"
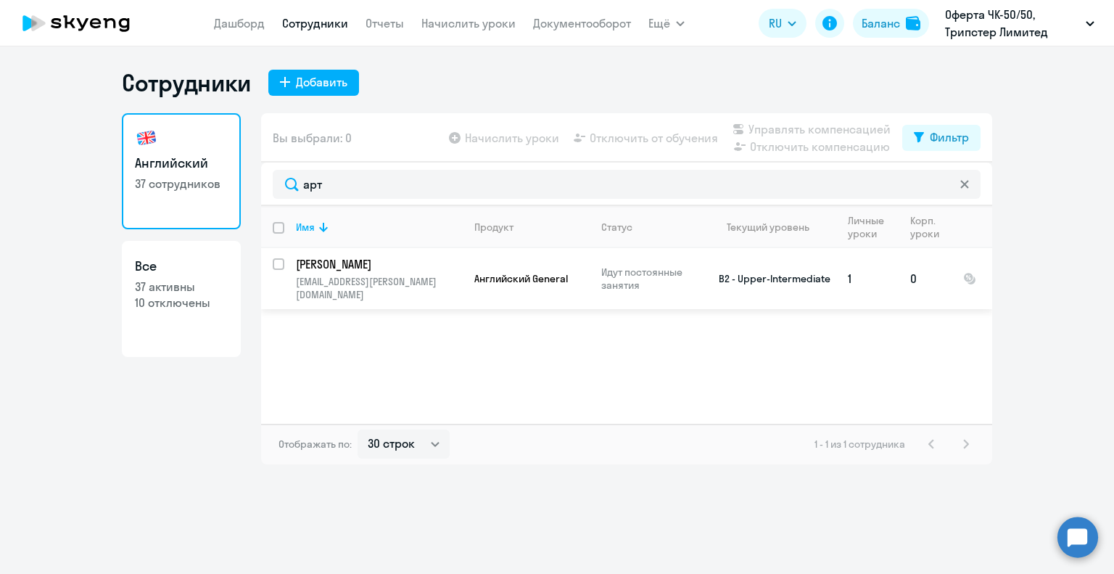
click at [382, 259] on p "[PERSON_NAME]" at bounding box center [378, 264] width 164 height 16
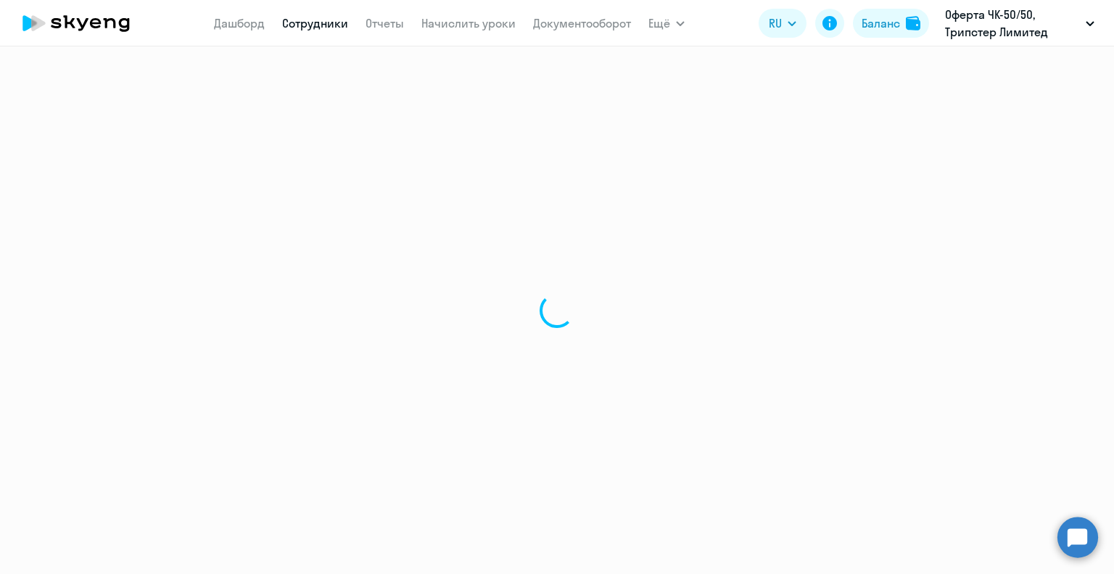
select select "english"
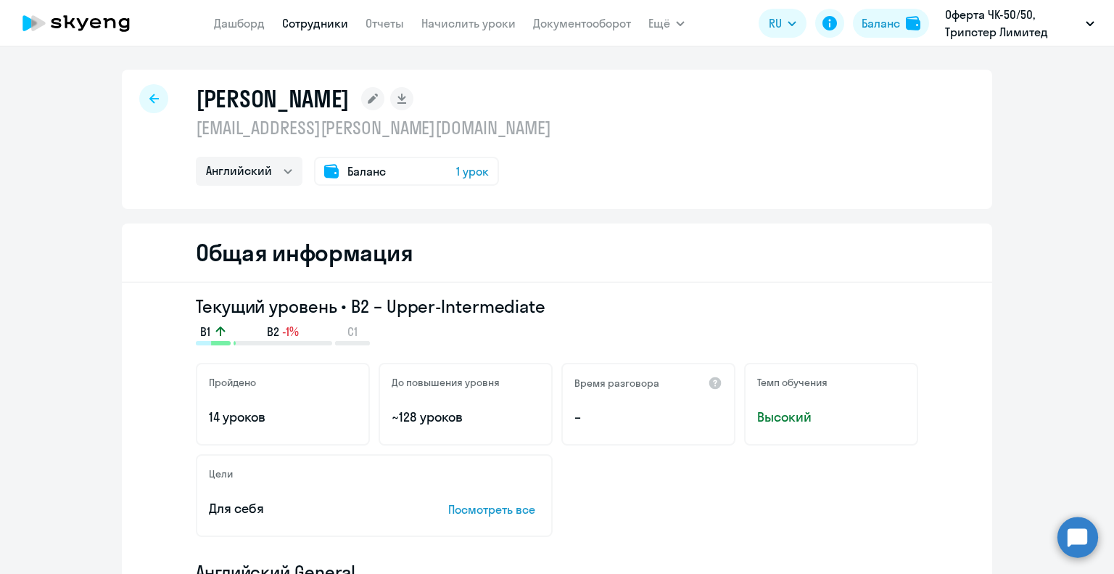
click at [157, 89] on div at bounding box center [153, 98] width 29 height 29
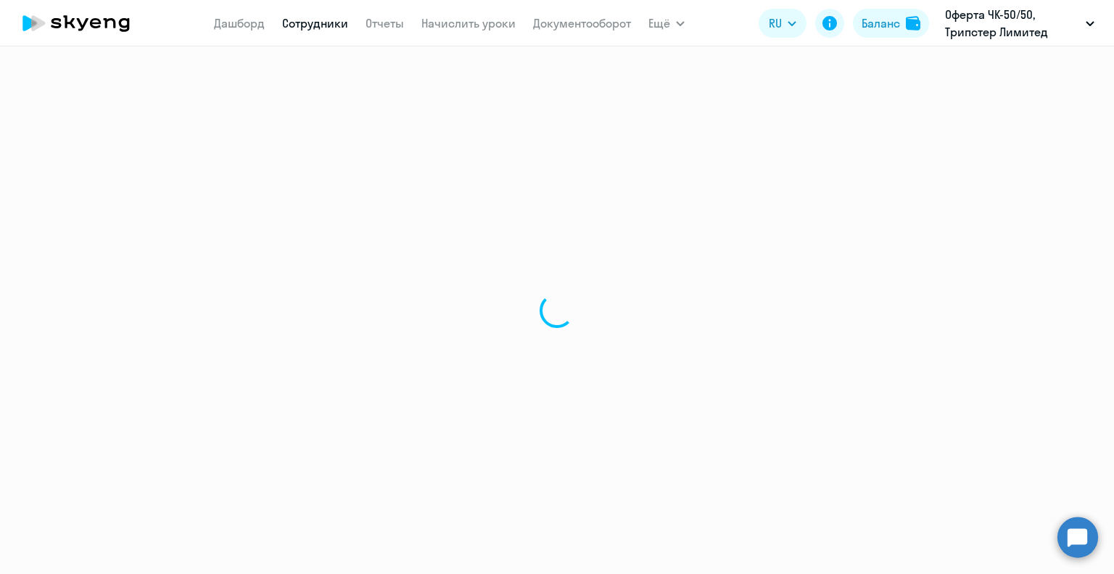
select select "30"
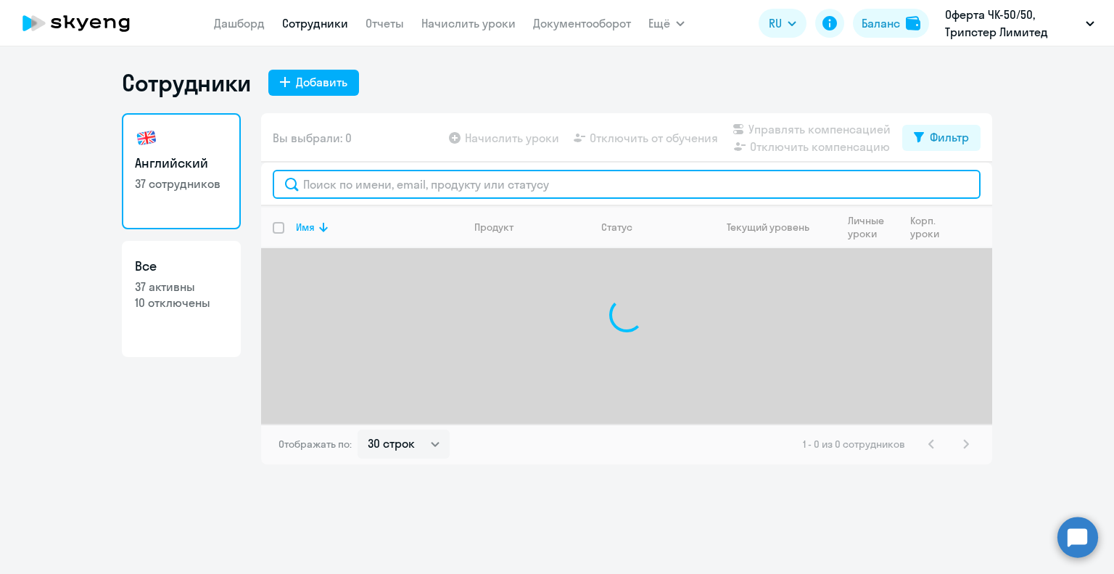
click at [337, 183] on input "text" at bounding box center [627, 184] width 708 height 29
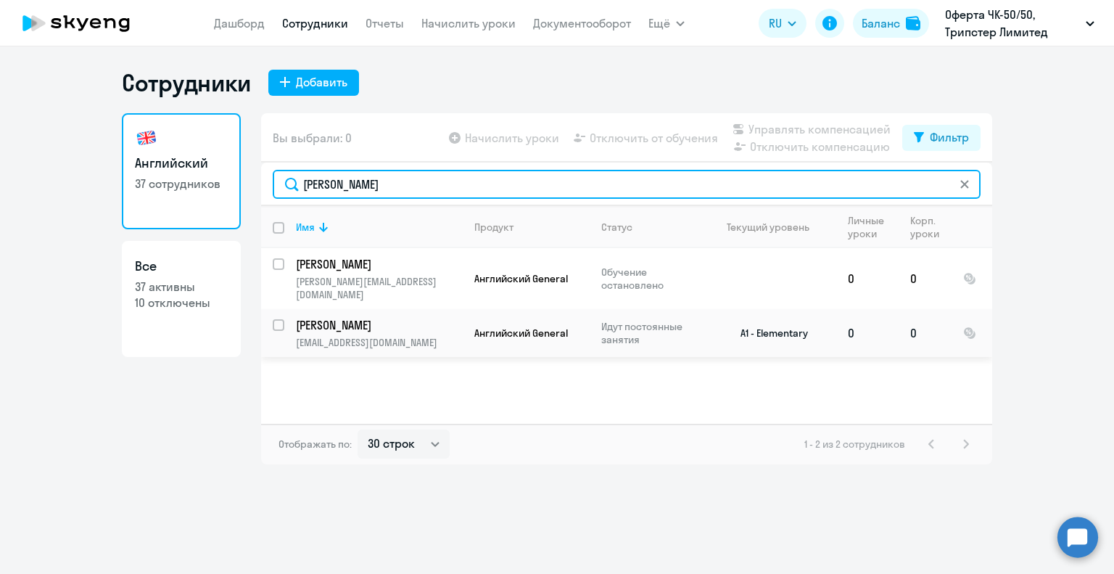
type input "[PERSON_NAME]"
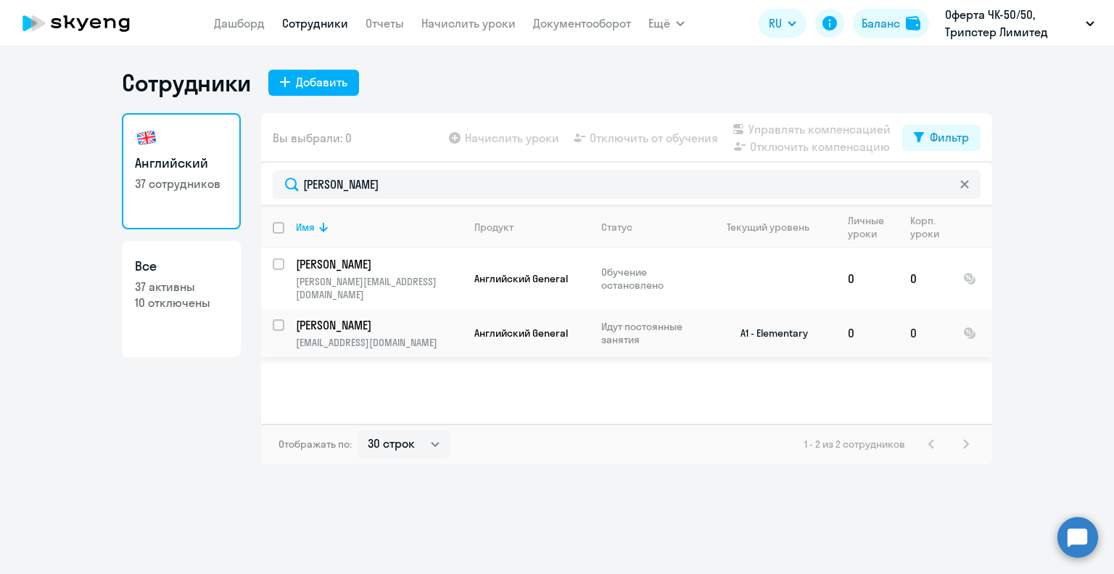
click at [352, 317] on p "[PERSON_NAME]" at bounding box center [378, 325] width 164 height 16
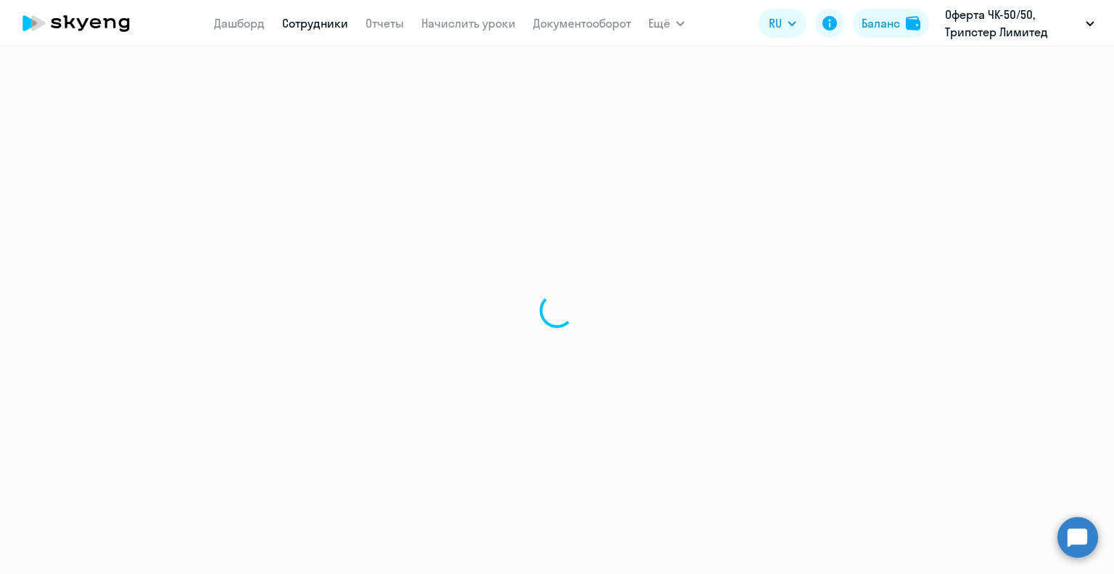
select select "english"
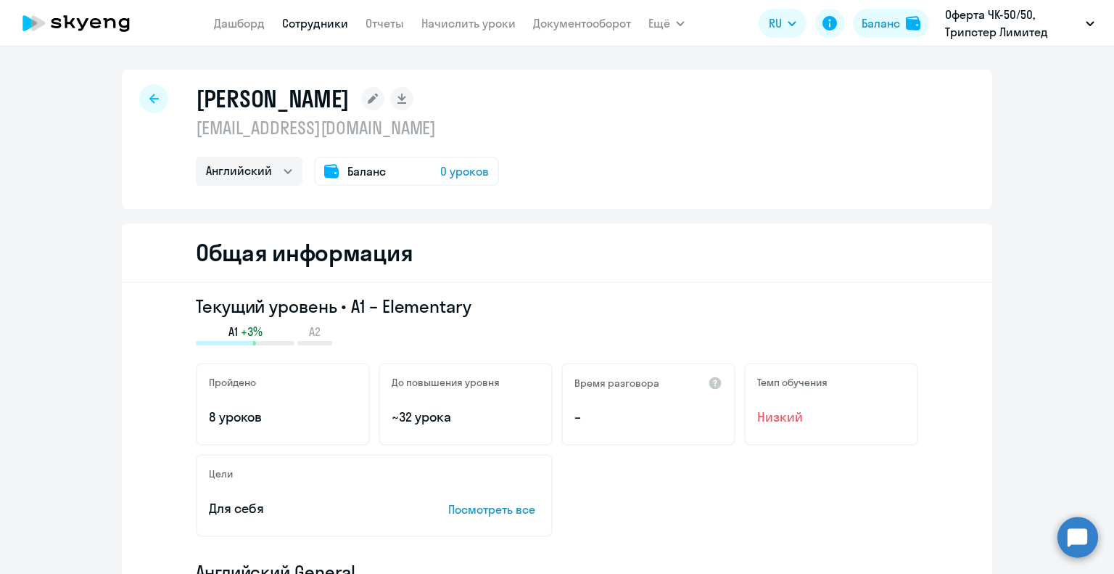
click at [149, 95] on icon at bounding box center [153, 98] width 9 height 9
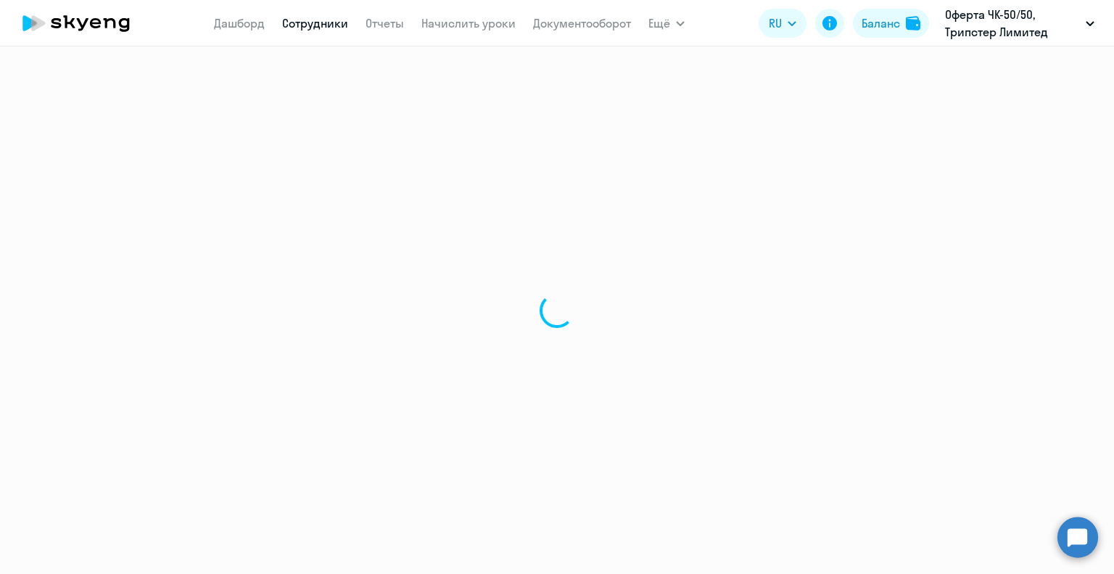
select select "30"
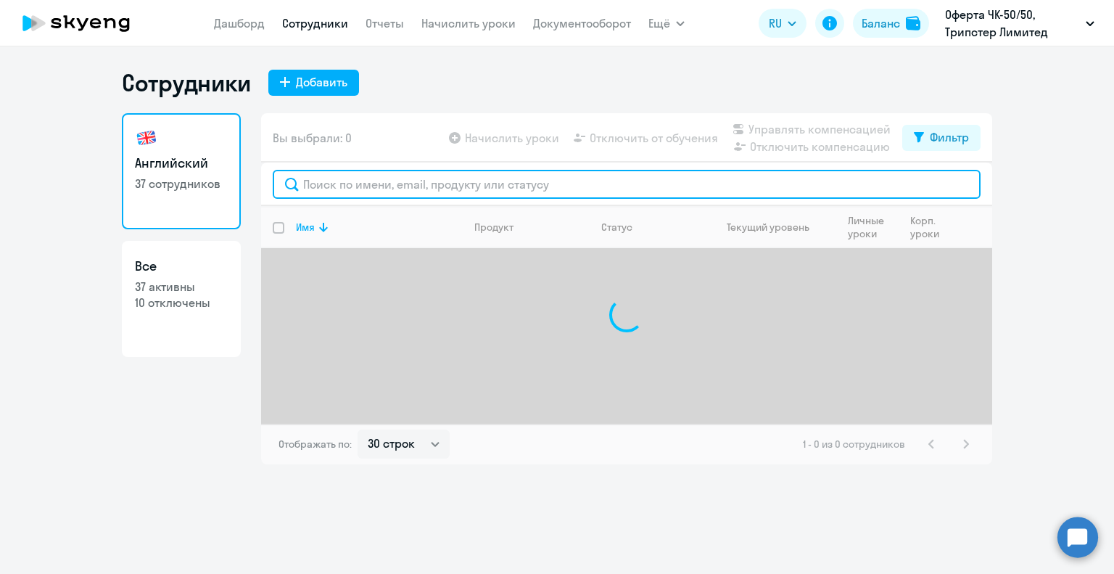
click at [346, 181] on input "text" at bounding box center [627, 184] width 708 height 29
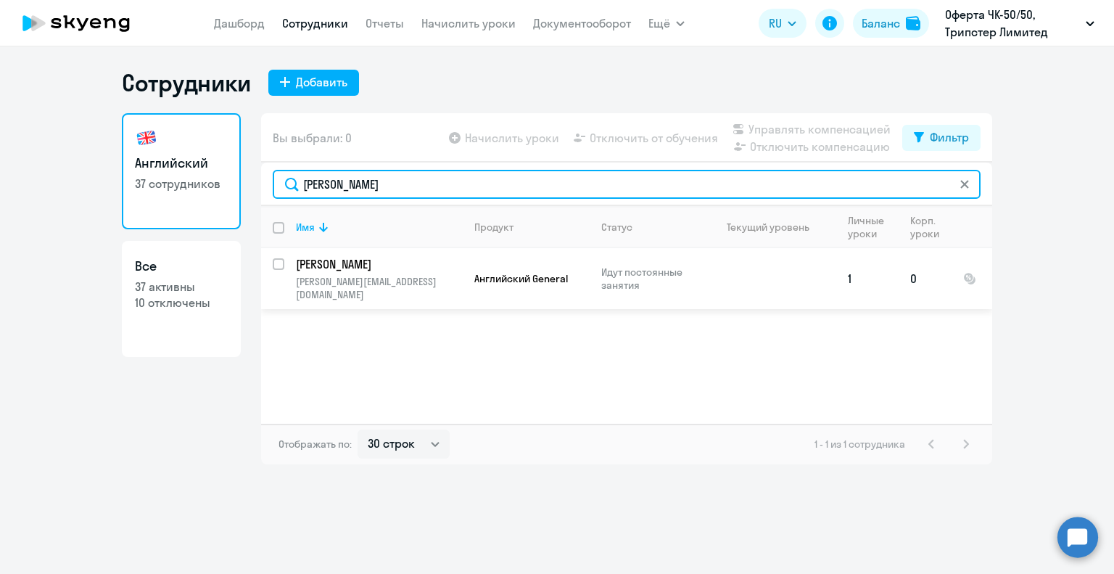
type input "[PERSON_NAME]"
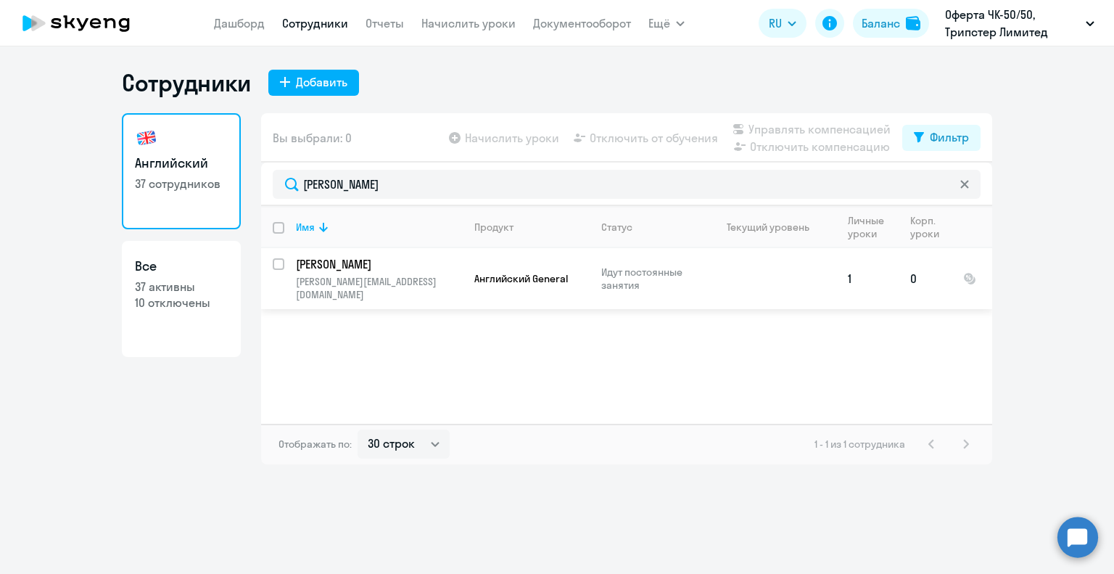
click at [351, 260] on p "[PERSON_NAME]" at bounding box center [378, 264] width 164 height 16
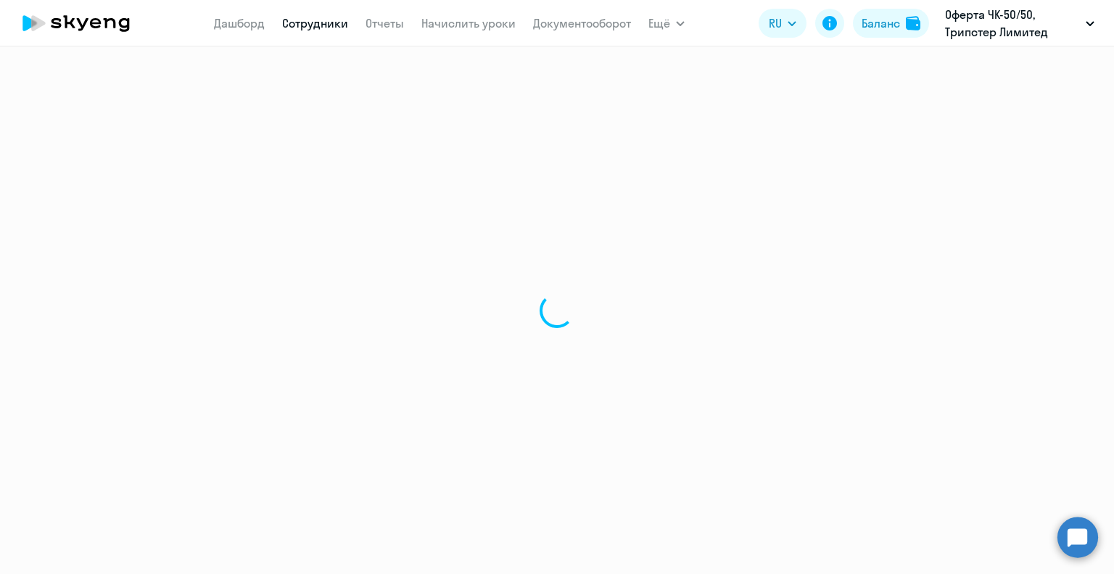
select select "english"
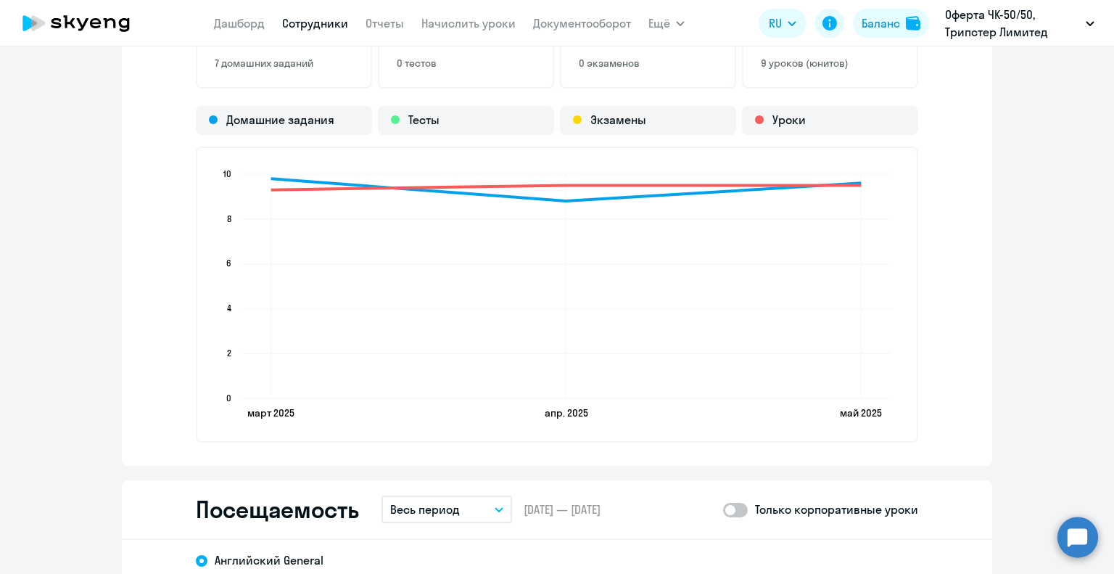
scroll to position [1306, 0]
